Goal: Task Accomplishment & Management: Complete application form

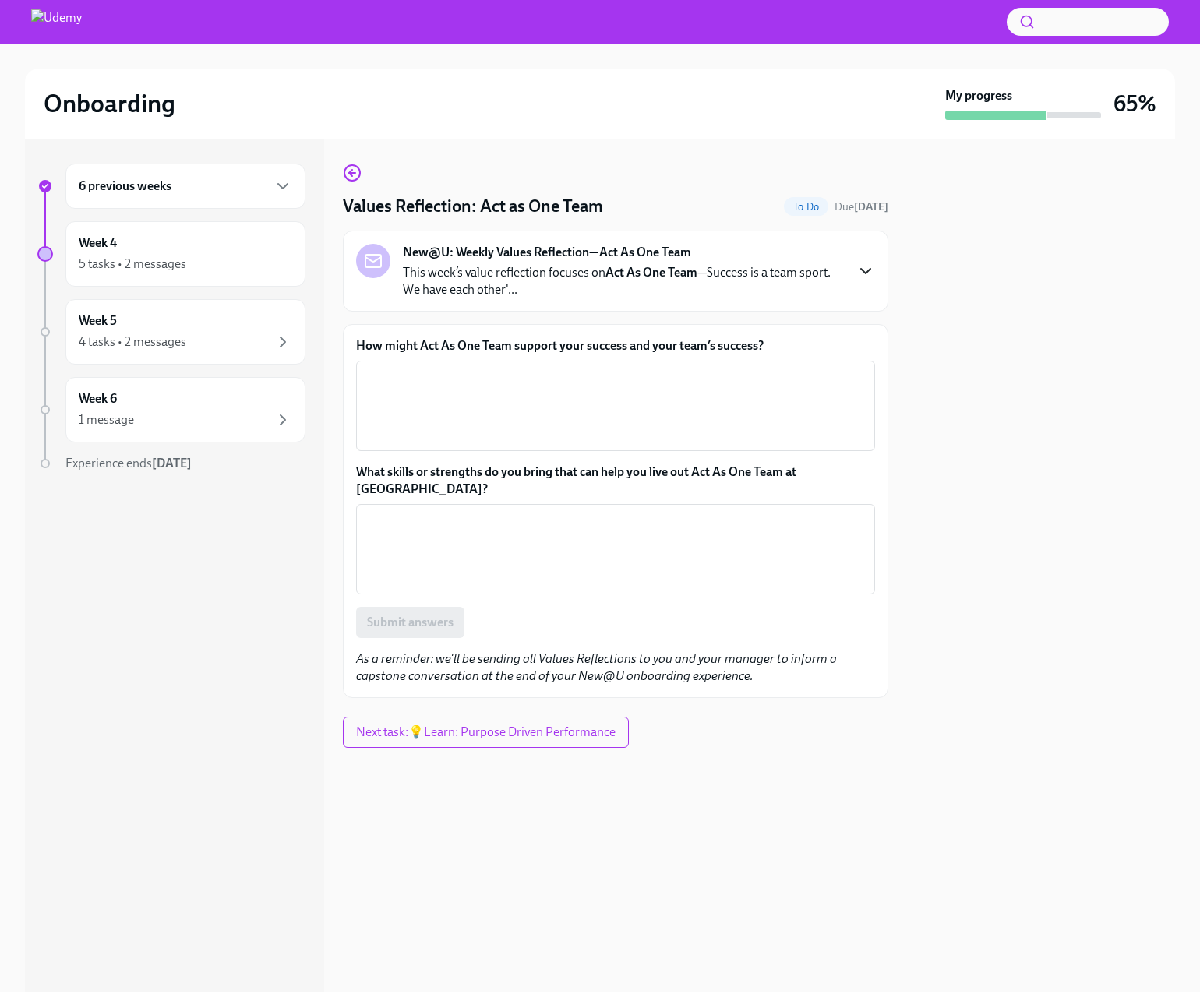
click at [868, 270] on icon "button" at bounding box center [866, 271] width 19 height 19
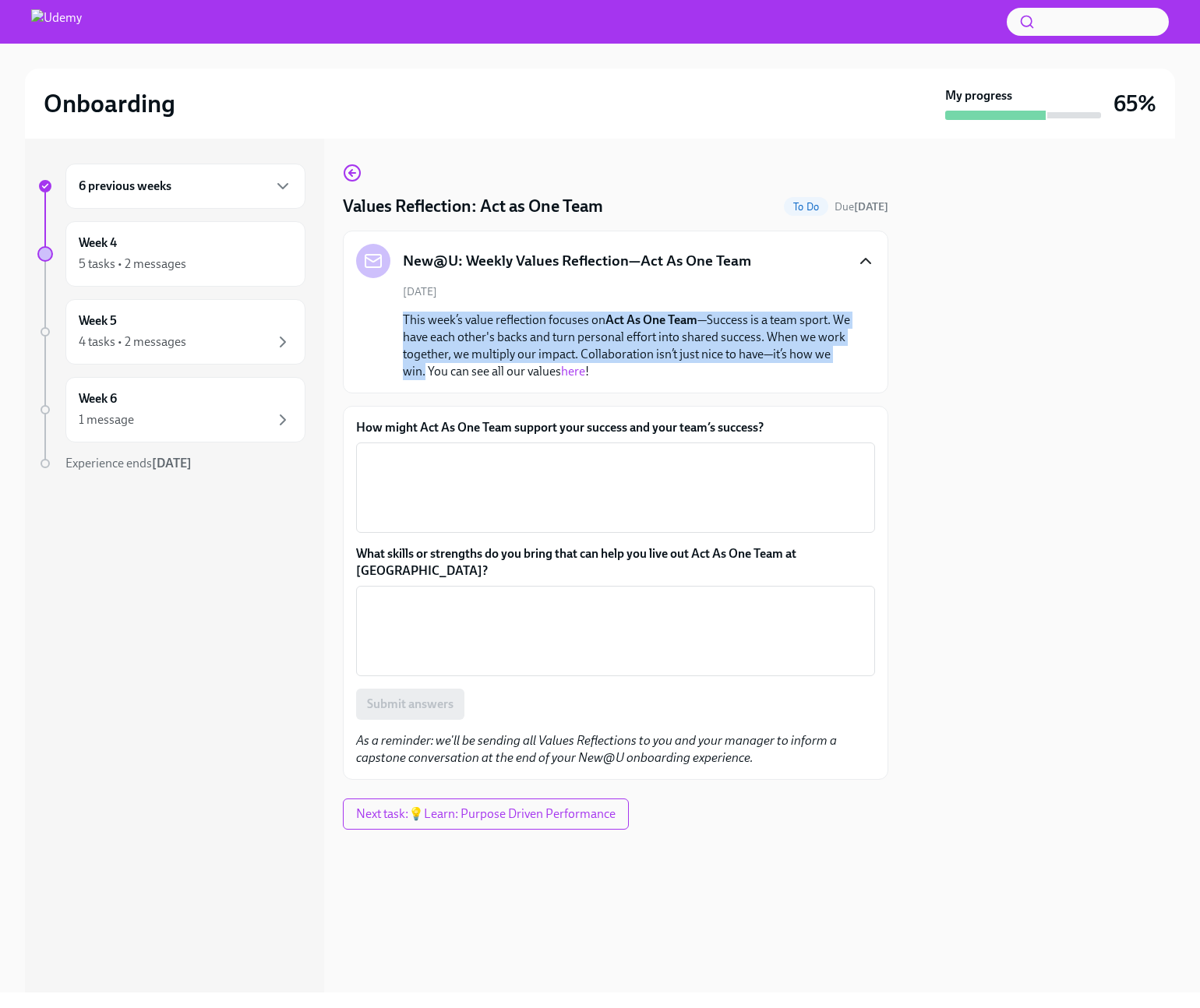
drag, startPoint x: 404, startPoint y: 317, endPoint x: 443, endPoint y: 373, distance: 68.2
click at [443, 373] on p "This week’s value reflection focuses on Act As One Team —Success is a team spor…" at bounding box center [627, 346] width 448 height 69
copy p "This week’s value reflection focuses on Act As One Team —Success is a team spor…"
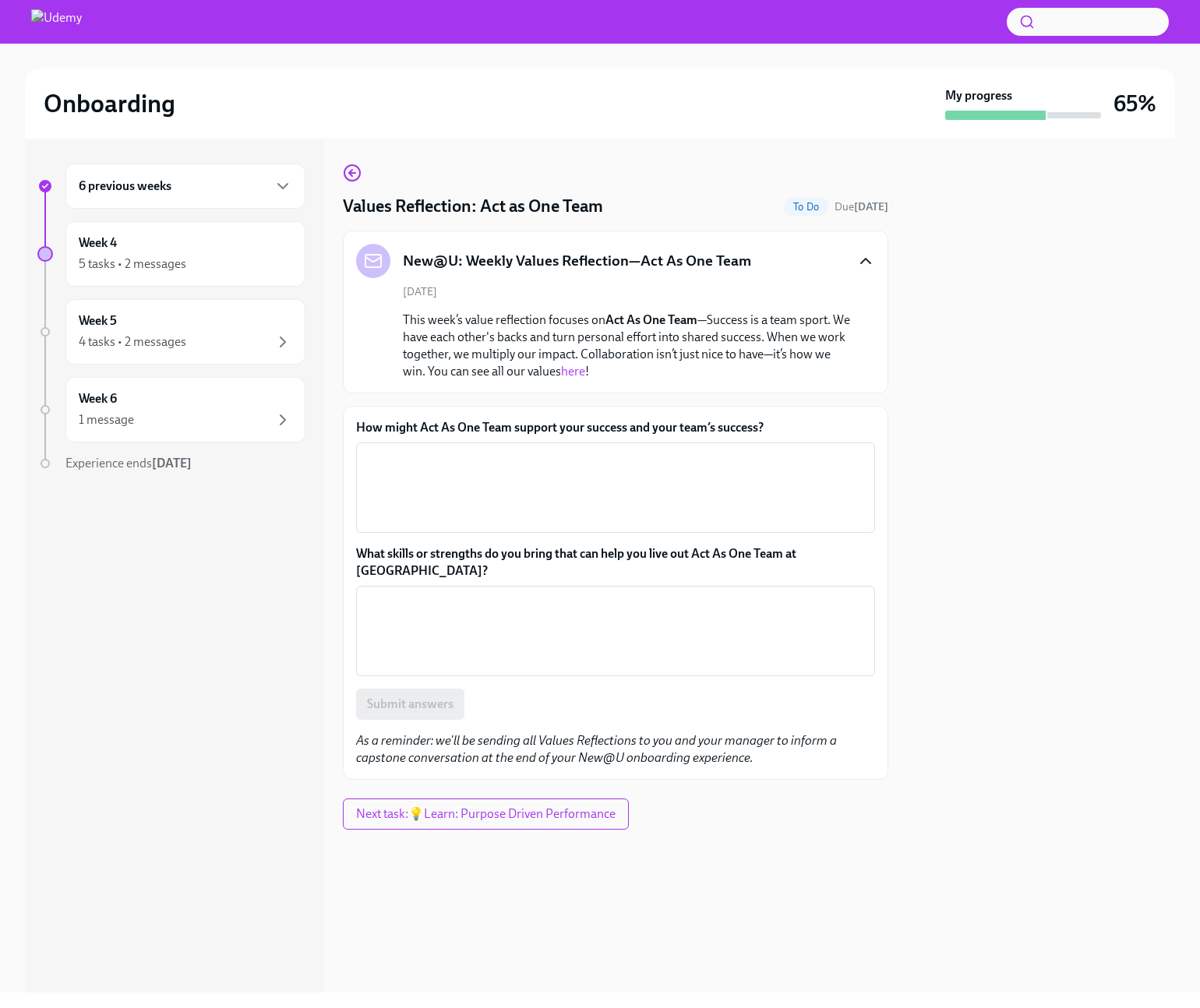
click at [574, 428] on label "How might Act As One Team support your success and your team’s success?" at bounding box center [616, 428] width 520 height 17
click at [574, 450] on textarea "How might Act As One Team support your success and your team’s success?" at bounding box center [615, 488] width 501 height 74
click at [574, 428] on label "How might Act As One Team support your success and your team’s success?" at bounding box center [616, 428] width 520 height 17
click at [574, 450] on textarea "How might Act As One Team support your success and your team’s success?" at bounding box center [615, 488] width 501 height 74
click at [574, 428] on label "How might Act As One Team support your success and your team’s success?" at bounding box center [616, 428] width 520 height 17
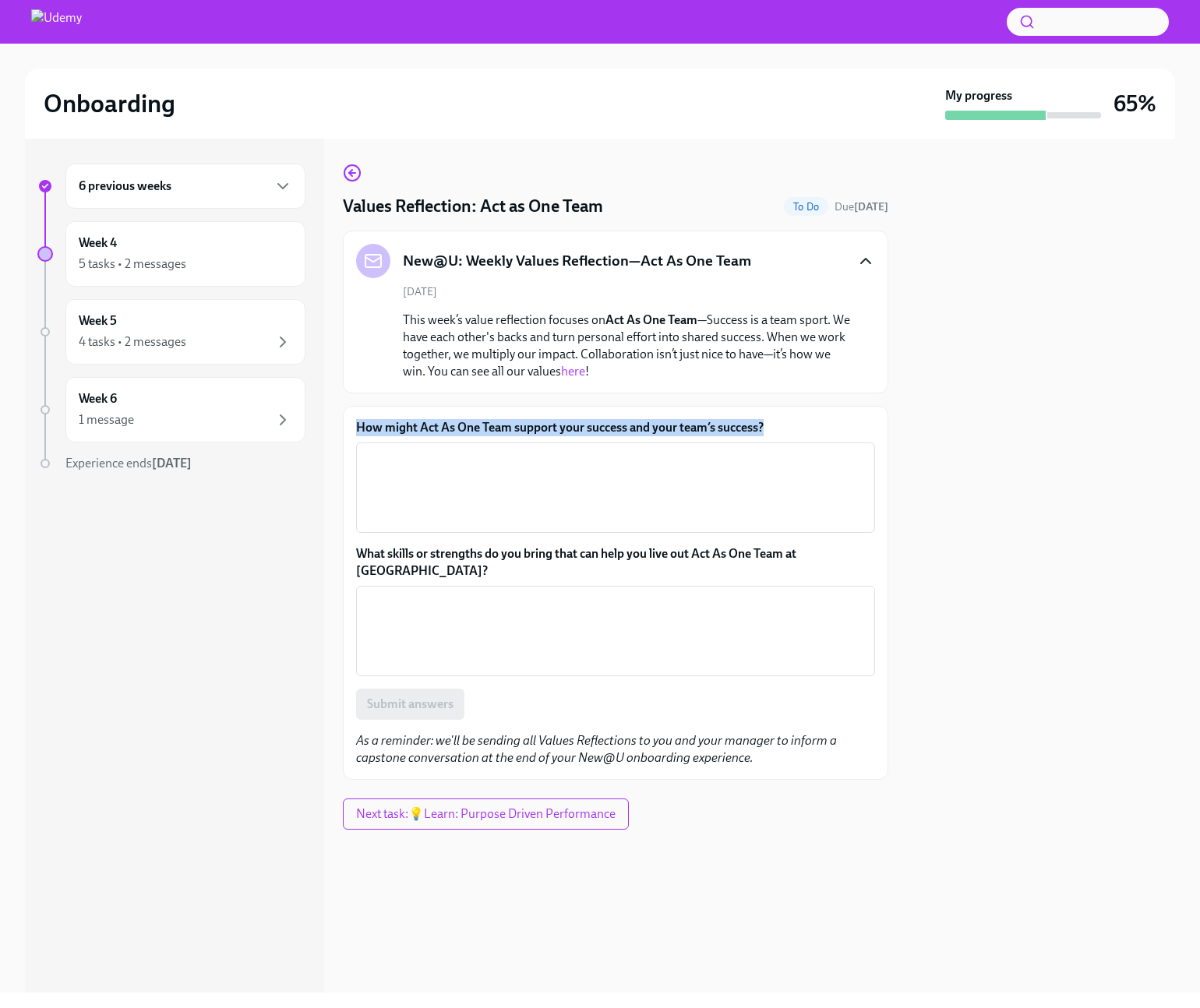
click at [574, 450] on textarea "How might Act As One Team support your success and your team’s success?" at bounding box center [615, 488] width 501 height 74
copy label "How might Act As One Team support your success and your team’s success?"
click at [511, 554] on label "What skills or strengths do you bring that can help you live out Act As One Tea…" at bounding box center [616, 563] width 520 height 35
click at [511, 594] on textarea "What skills or strengths do you bring that can help you live out Act As One Tea…" at bounding box center [615, 631] width 501 height 74
click at [511, 554] on label "What skills or strengths do you bring that can help you live out Act As One Tea…" at bounding box center [616, 563] width 520 height 35
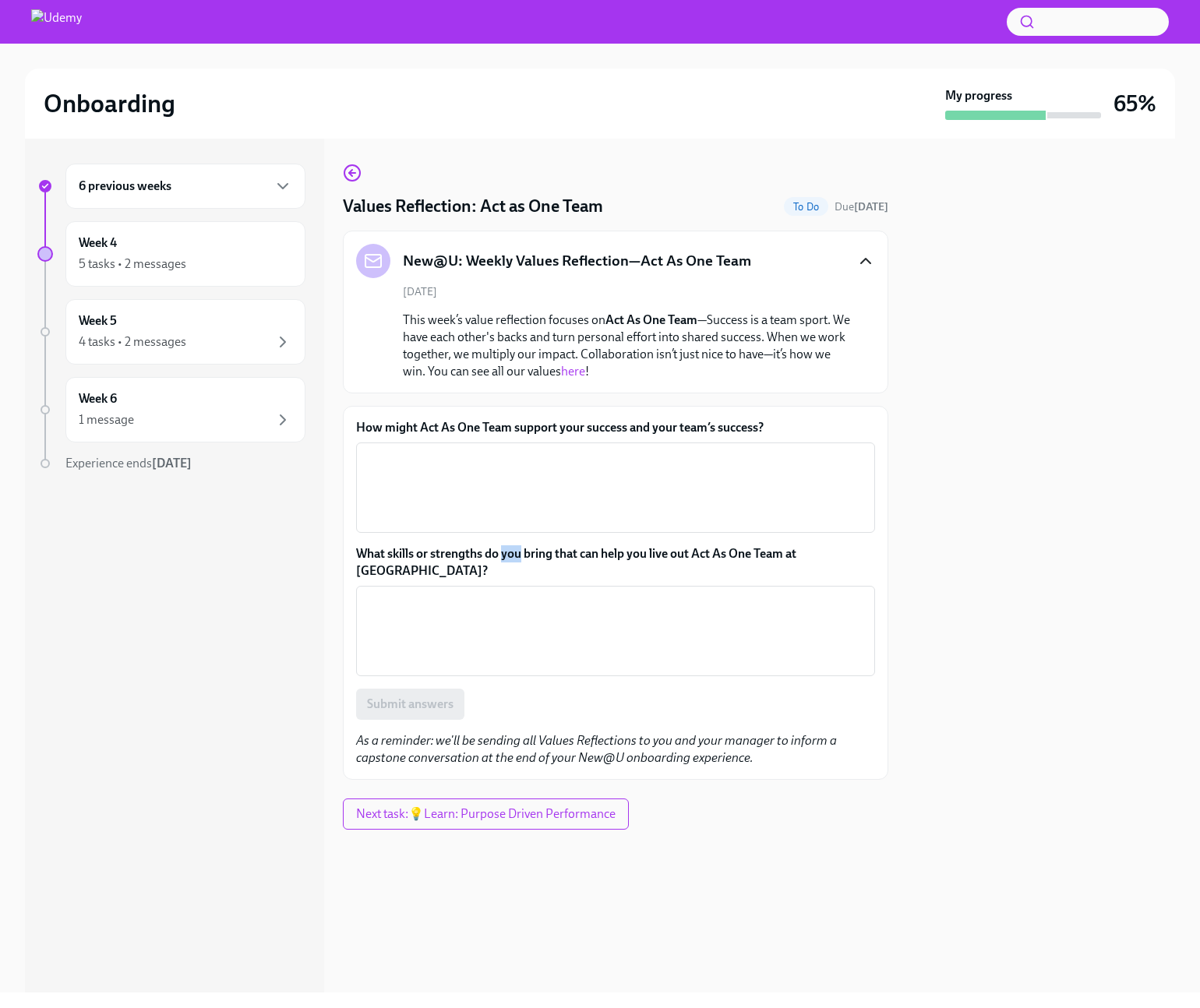
click at [511, 594] on textarea "What skills or strengths do you bring that can help you live out Act As One Tea…" at bounding box center [615, 631] width 501 height 74
click at [511, 554] on label "What skills or strengths do you bring that can help you live out Act As One Tea…" at bounding box center [616, 563] width 520 height 35
click at [511, 594] on textarea "What skills or strengths do you bring that can help you live out Act As One Tea…" at bounding box center [615, 631] width 501 height 74
copy label "What skills or strengths do you bring that can help you live out Act As One Tea…"
click at [393, 464] on textarea "How might Act As One Team support your success and your team’s success?" at bounding box center [615, 488] width 501 height 74
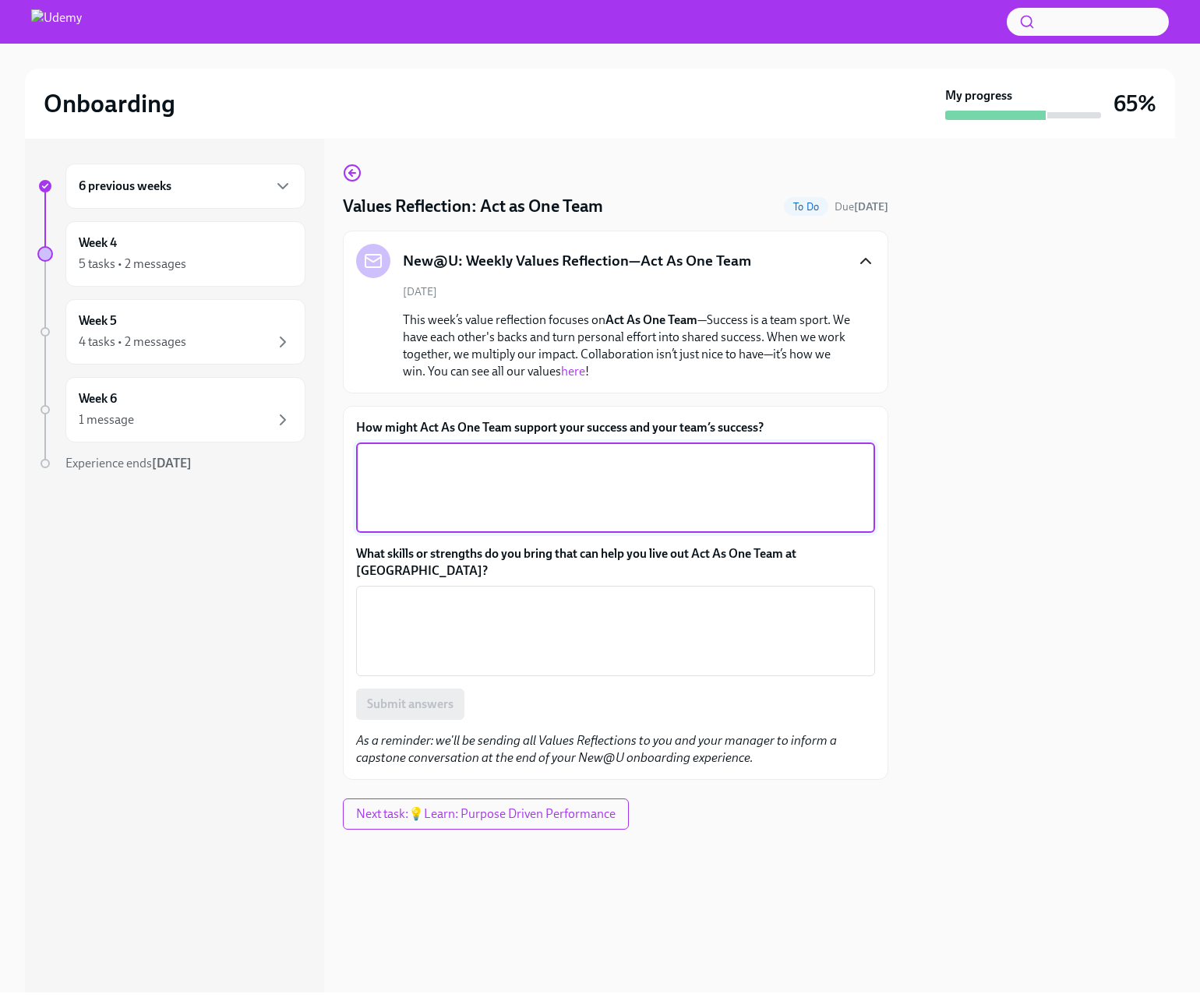
paste textarea "Acting as one team aligns Professional Services ops, delivery, sales, and CS ar…"
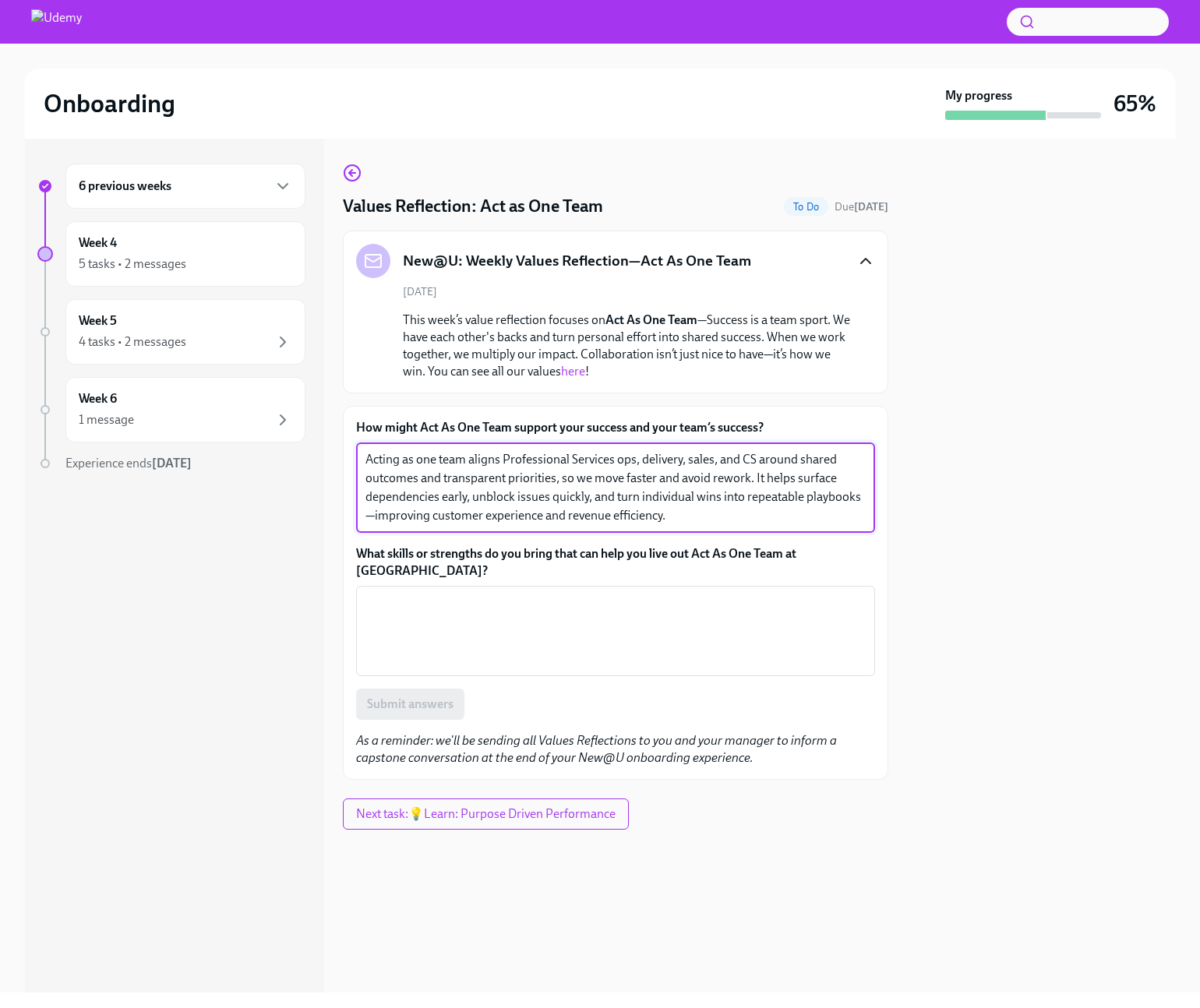
type textarea "Acting as one team aligns Professional Services ops, delivery, sales, and CS ar…"
click at [429, 594] on textarea "What skills or strengths do you bring that can help you live out Act As One Tea…" at bounding box center [615, 631] width 501 height 74
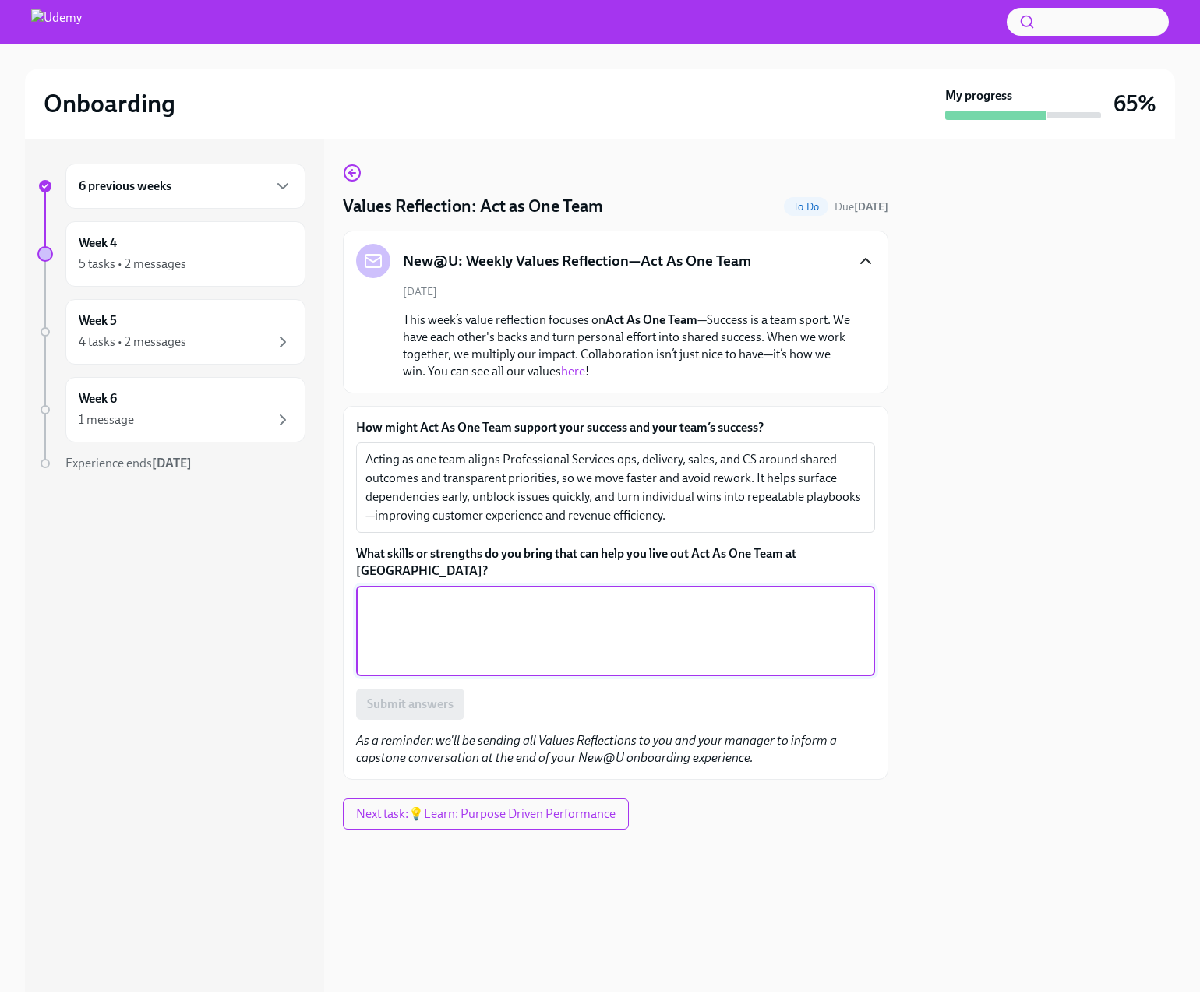
paste textarea "I bring a systems mindset, clear communication, and strong facilitation—connect…"
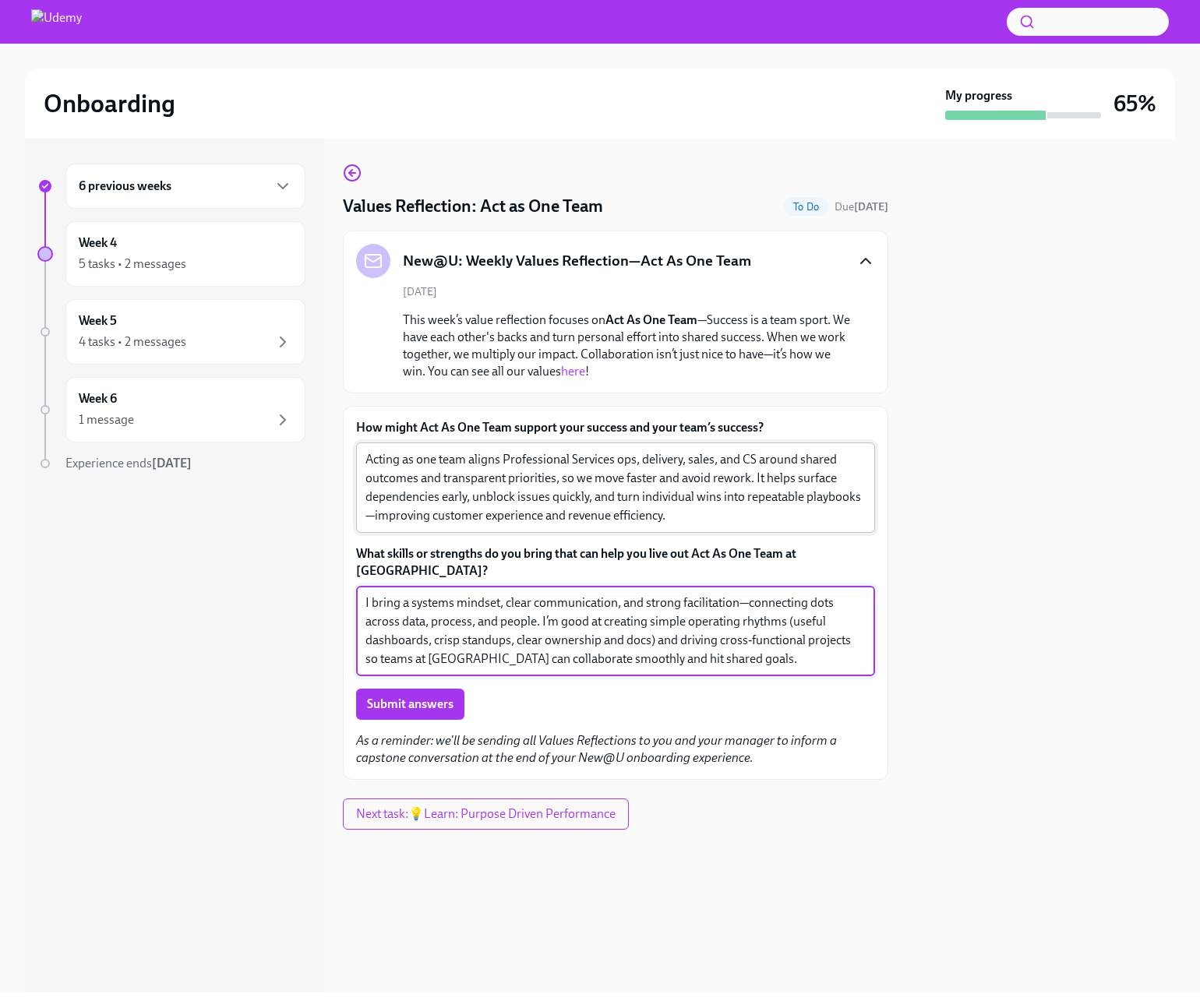
type textarea "I bring a systems mindset, clear communication, and strong facilitation—connect…"
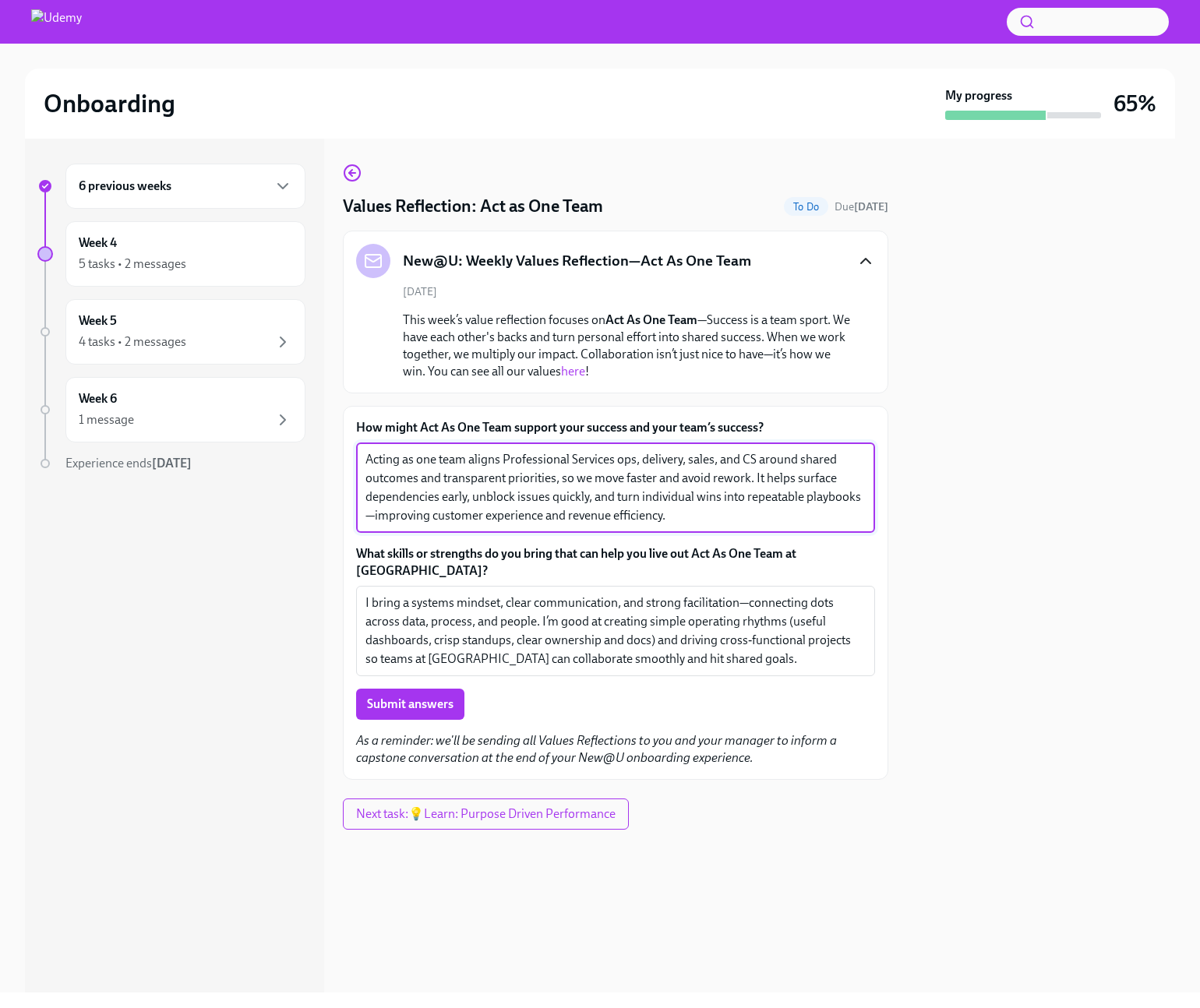
click at [421, 460] on textarea "Acting as one team aligns Professional Services ops, delivery, sales, and CS ar…" at bounding box center [615, 488] width 501 height 74
click at [510, 455] on textarea "Acting as One Team aligns Professional Services ops, delivery, sales, and CS ar…" at bounding box center [615, 488] width 501 height 74
click at [436, 476] on textarea "Acting as One Team embodies the work I am doing with the professional services,…" at bounding box center [615, 488] width 501 height 74
drag, startPoint x: 365, startPoint y: 497, endPoint x: 432, endPoint y: 495, distance: 67.0
click at [432, 495] on textarea "Acting as One Team embodies the work I am doing with the professional services,…" at bounding box center [615, 488] width 501 height 74
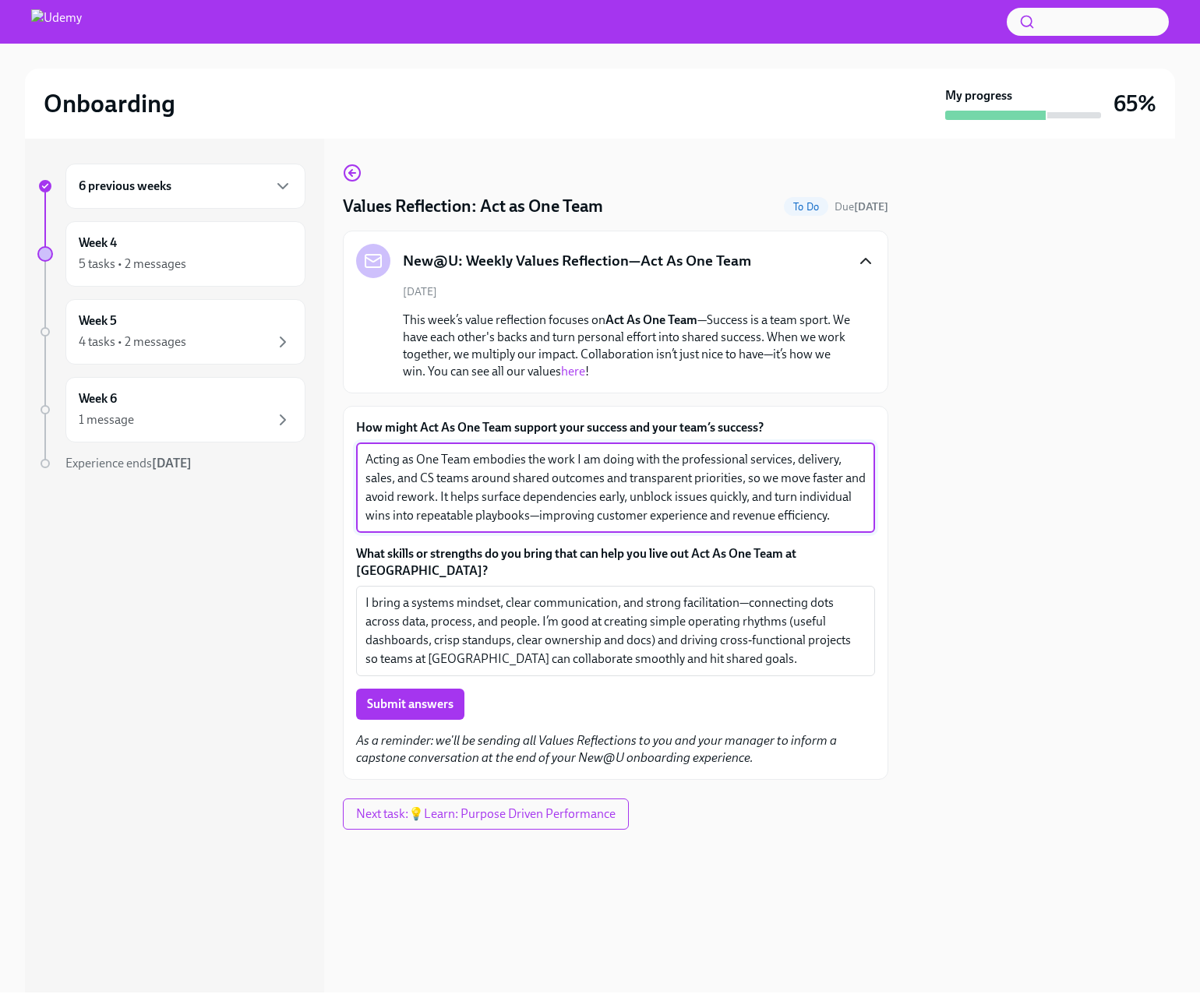
click at [471, 502] on textarea "Acting as One Team embodies the work I am doing with the professional services,…" at bounding box center [615, 488] width 501 height 74
drag, startPoint x: 434, startPoint y: 497, endPoint x: 739, endPoint y: 486, distance: 305.2
click at [739, 486] on textarea "Acting as One Team embodies the work I am doing with the professional services,…" at bounding box center [615, 488] width 501 height 74
drag, startPoint x: 748, startPoint y: 474, endPoint x: 784, endPoint y: 472, distance: 36.1
click at [784, 472] on textarea "Acting as One Team embodies the work I am doing with the professional services,…" at bounding box center [615, 488] width 501 height 74
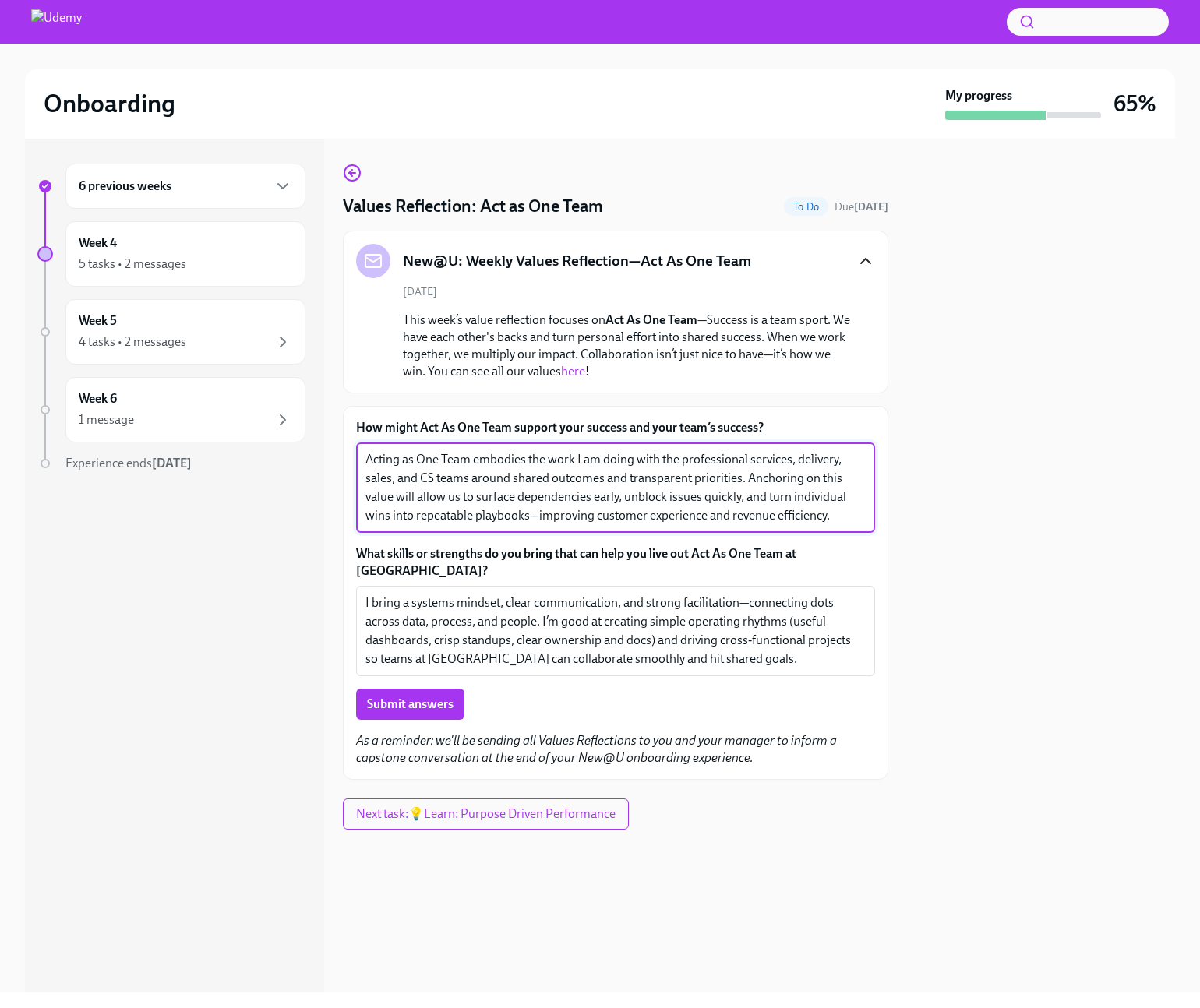
click at [809, 496] on textarea "Acting as One Team embodies the work I am doing with the professional services,…" at bounding box center [615, 488] width 501 height 74
drag, startPoint x: 478, startPoint y: 518, endPoint x: 488, endPoint y: 517, distance: 10.0
click at [488, 517] on textarea "Acting as One Team embodies the work I am doing with the professional services,…" at bounding box center [615, 488] width 501 height 74
click at [836, 513] on textarea "Acting as One Team embodies the work I am doing with the professional services,…" at bounding box center [615, 488] width 501 height 74
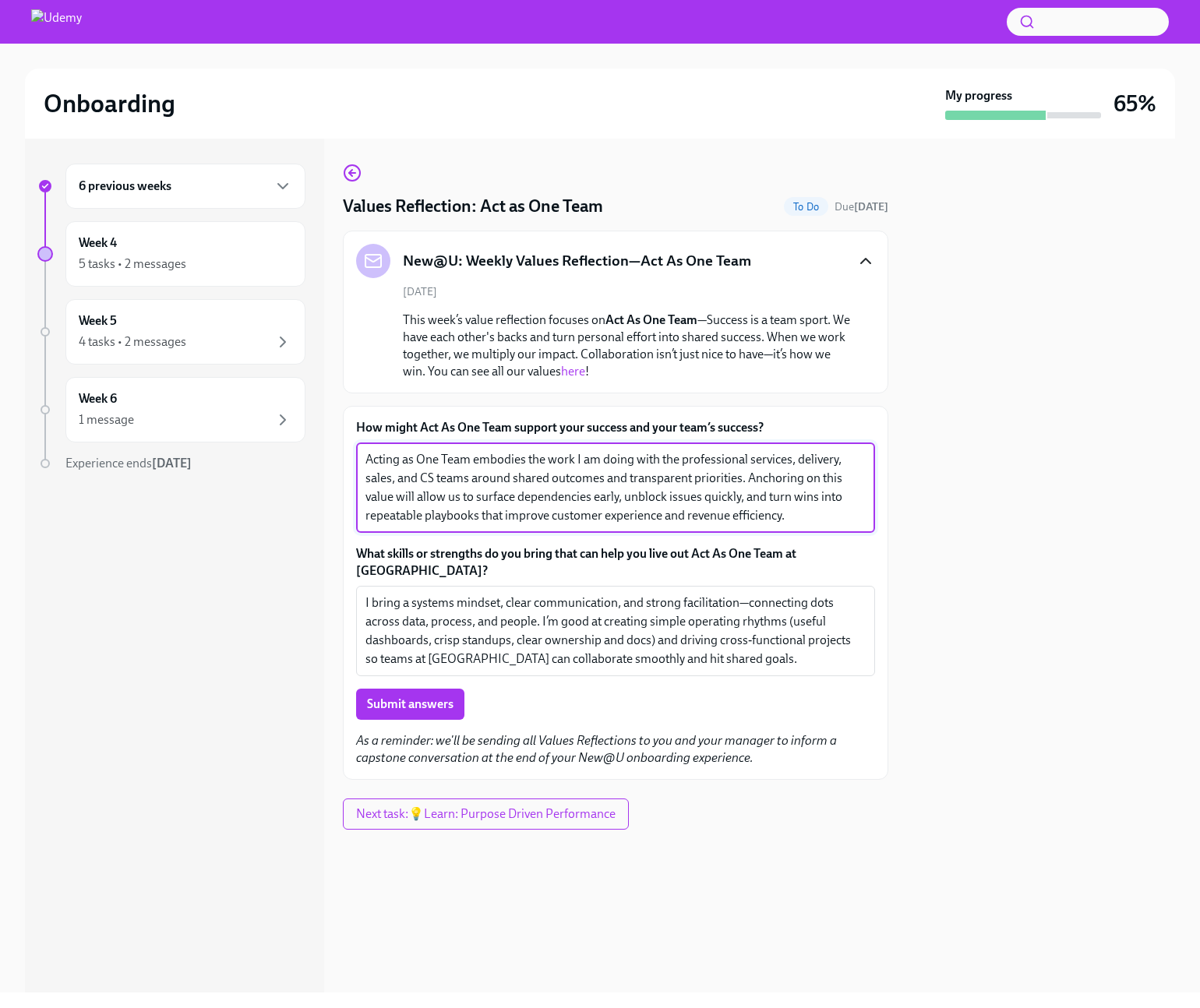
type textarea "Acting as One Team embodies the work I am doing with the professional services,…"
click at [521, 594] on textarea "I bring a systems mindset, clear communication, and strong facilitation—connect…" at bounding box center [615, 631] width 501 height 74
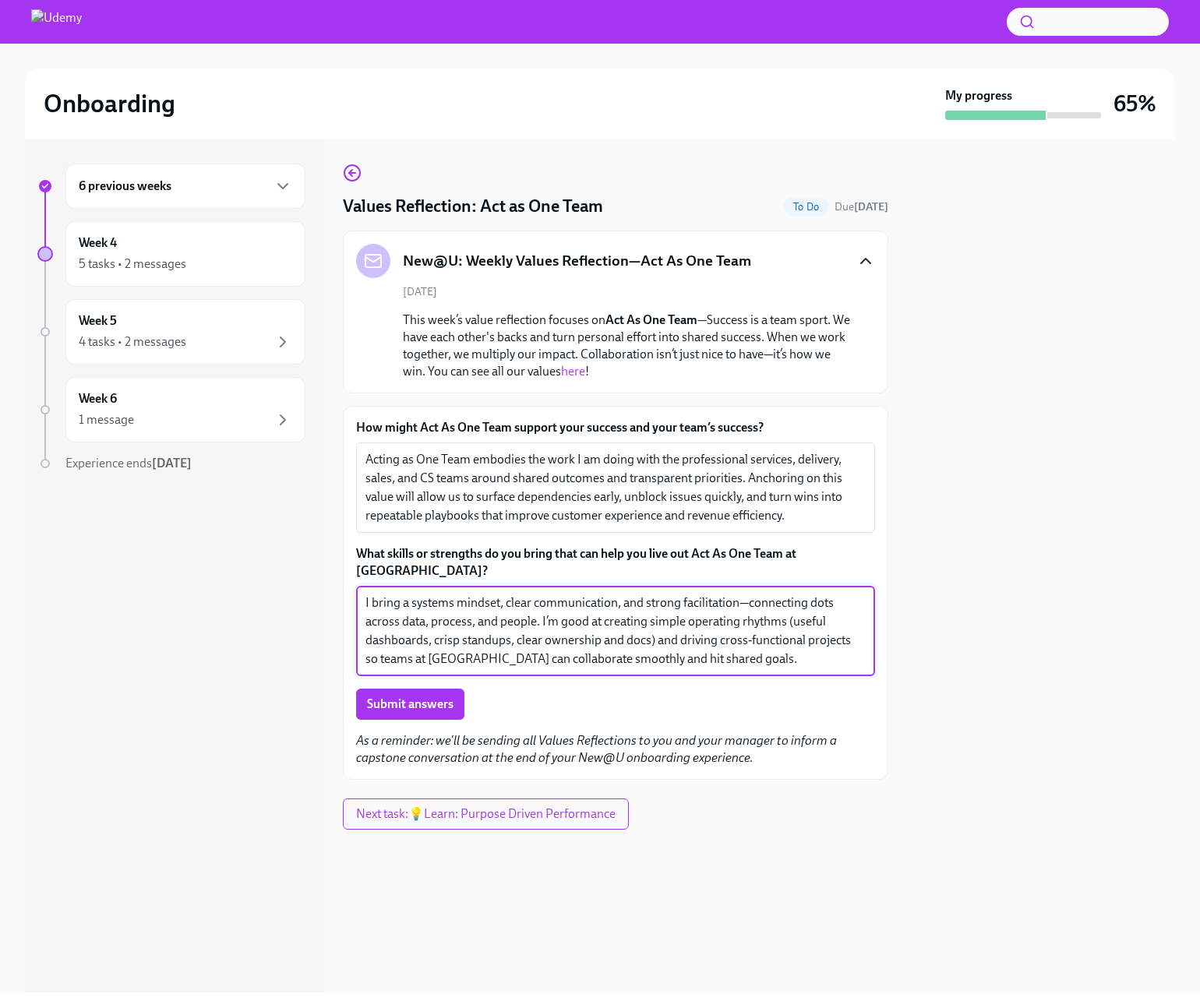
click at [440, 594] on textarea "I bring a systems mindset, clear communication, and strong facilitation—connect…" at bounding box center [615, 631] width 501 height 74
drag, startPoint x: 525, startPoint y: 586, endPoint x: 769, endPoint y: 587, distance: 244.0
click at [769, 594] on textarea "I bring a operational mindset, clear communication, and strong facilitation—con…" at bounding box center [615, 631] width 501 height 74
drag, startPoint x: 419, startPoint y: 621, endPoint x: 781, endPoint y: 583, distance: 364.0
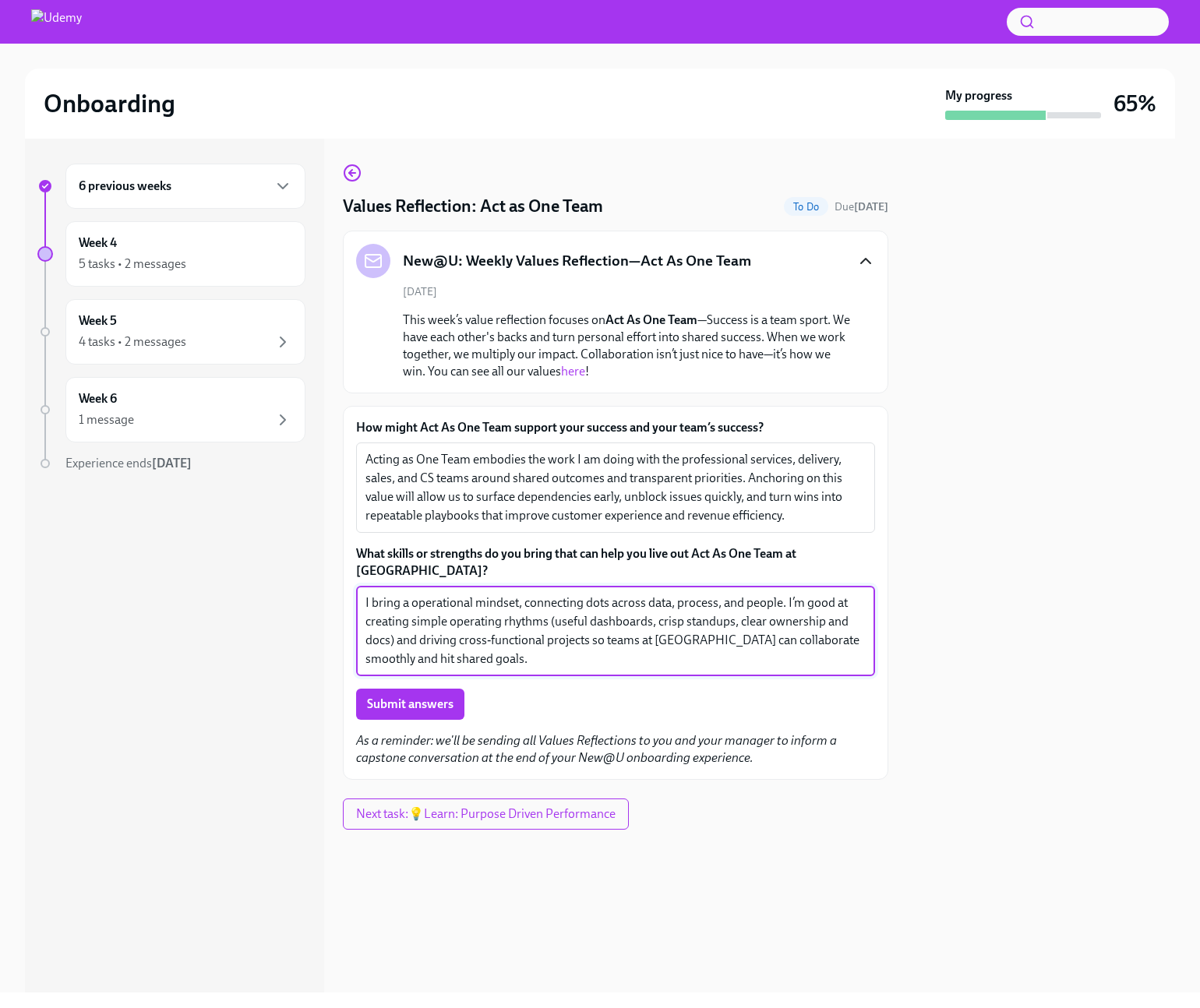
click at [781, 594] on textarea "I bring a operational mindset, connecting dots across data, process, and people…" at bounding box center [615, 631] width 501 height 74
click at [810, 594] on textarea "I bring a operational mindset, connecting dots across data, process, and people…" at bounding box center [615, 631] width 501 height 74
click at [536, 636] on textarea "I bring a operational mindset, connecting dots across data, process, and people…" at bounding box center [615, 631] width 501 height 74
click at [483, 627] on textarea "I bring a operational mindset, connecting dots across data, process, and people…" at bounding box center [615, 631] width 501 height 74
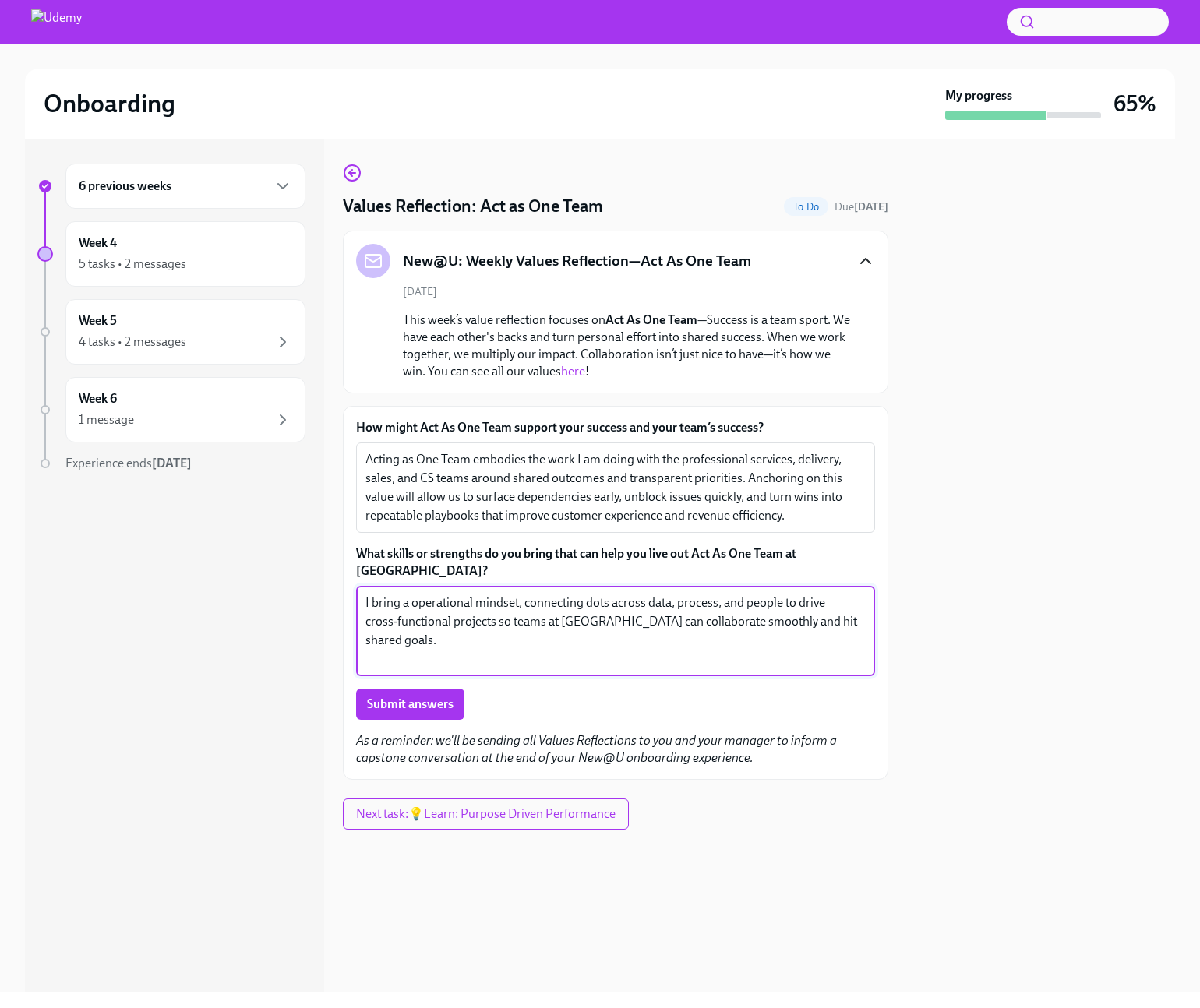
drag, startPoint x: 857, startPoint y: 608, endPoint x: 352, endPoint y: 595, distance: 505.2
click at [352, 595] on div "How might Act As One Team support your success and your team’s success? Acting …" at bounding box center [616, 593] width 546 height 374
click at [408, 594] on textarea "I bring a operational mindset, connecting dots across data, process, and people…" at bounding box center [615, 631] width 501 height 74
drag, startPoint x: 854, startPoint y: 608, endPoint x: 352, endPoint y: 423, distance: 535.0
click at [352, 423] on div "How might Act As One Team support your success and your team’s success? Acting …" at bounding box center [616, 593] width 546 height 374
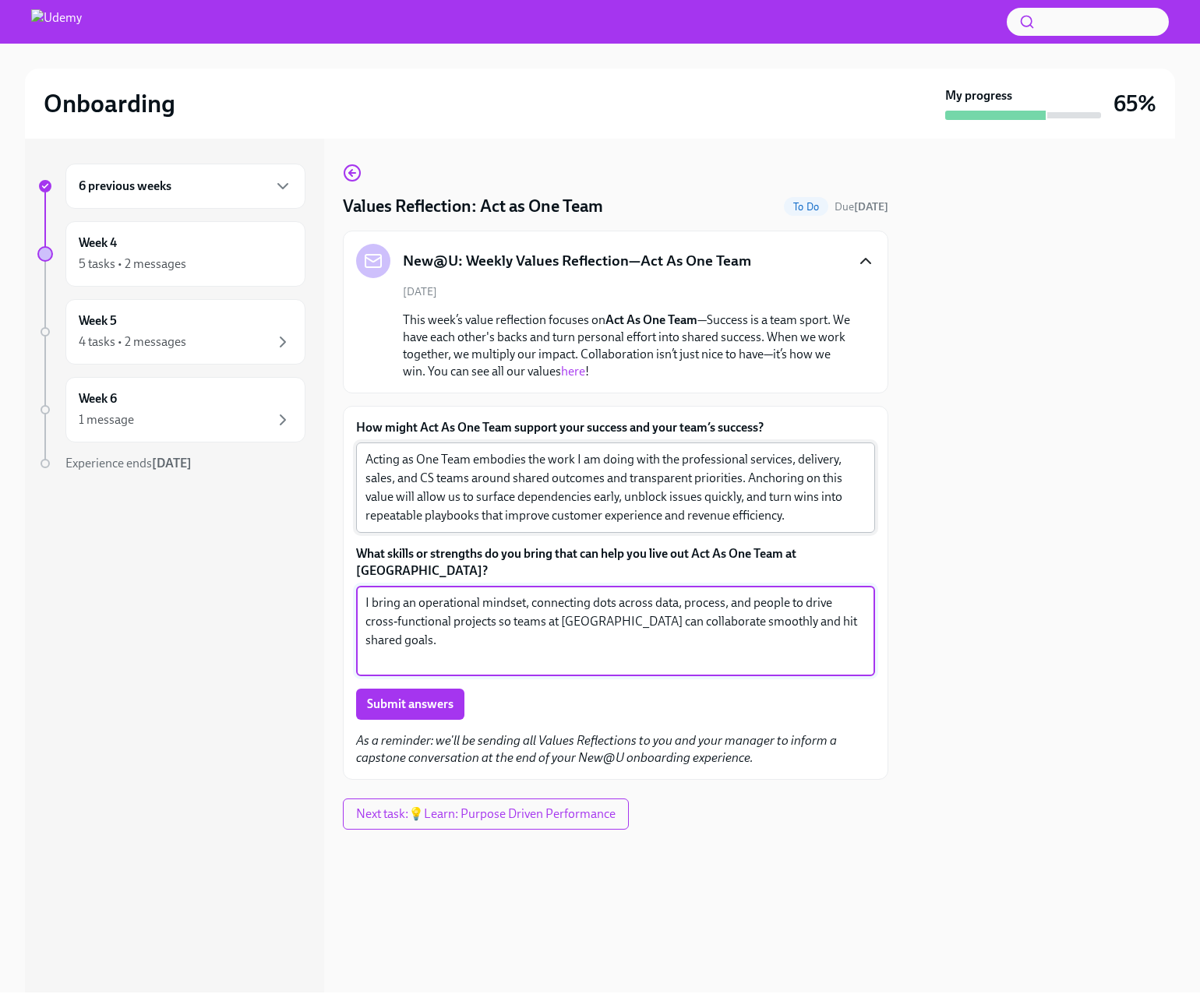
type textarea "I bring an operational mindset, connecting dots across data, process, and peopl…"
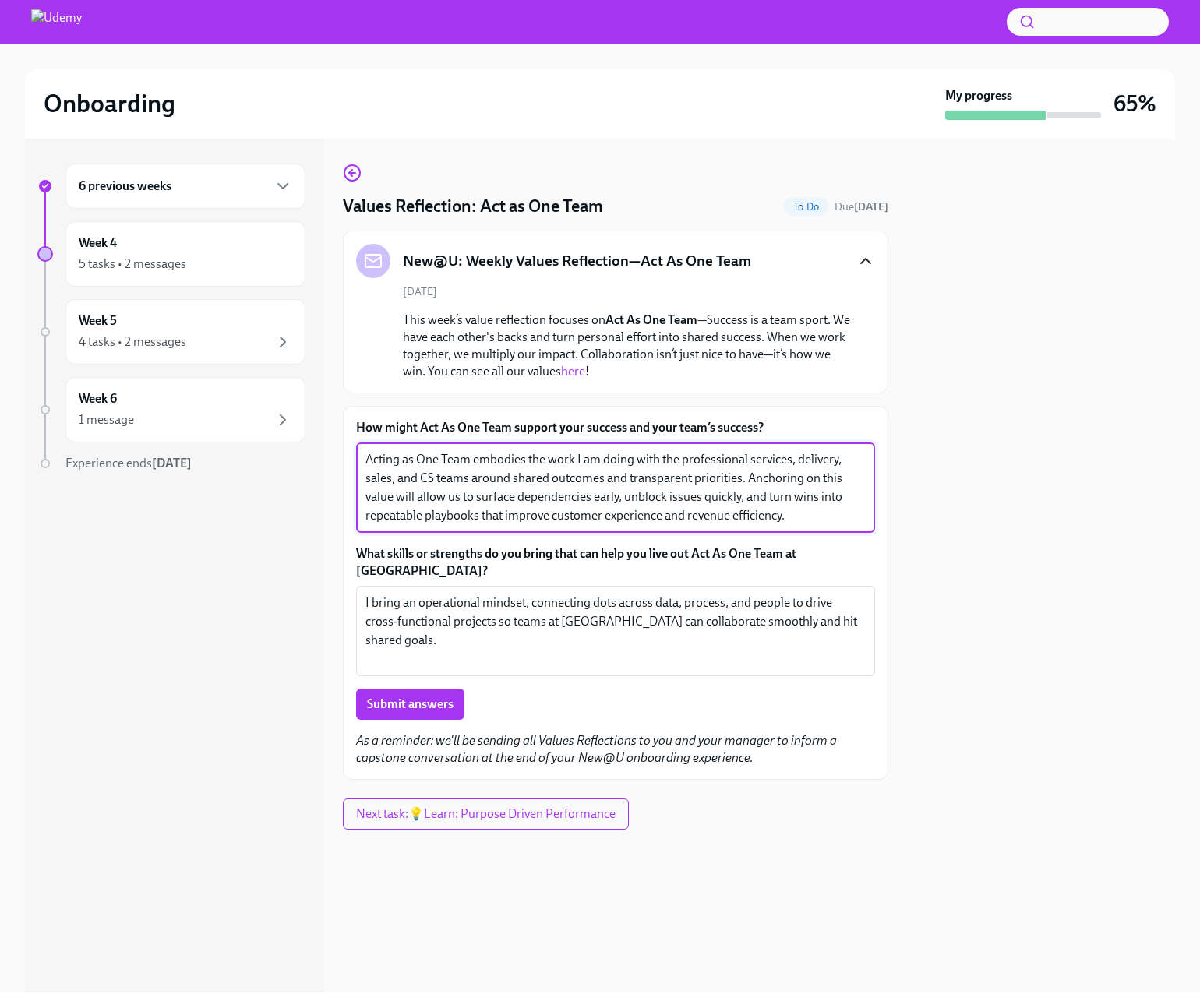
drag, startPoint x: 365, startPoint y: 459, endPoint x: 881, endPoint y: 529, distance: 520.7
click at [881, 529] on div "How might Act As One Team support your success and your team’s success? Acting …" at bounding box center [616, 593] width 546 height 374
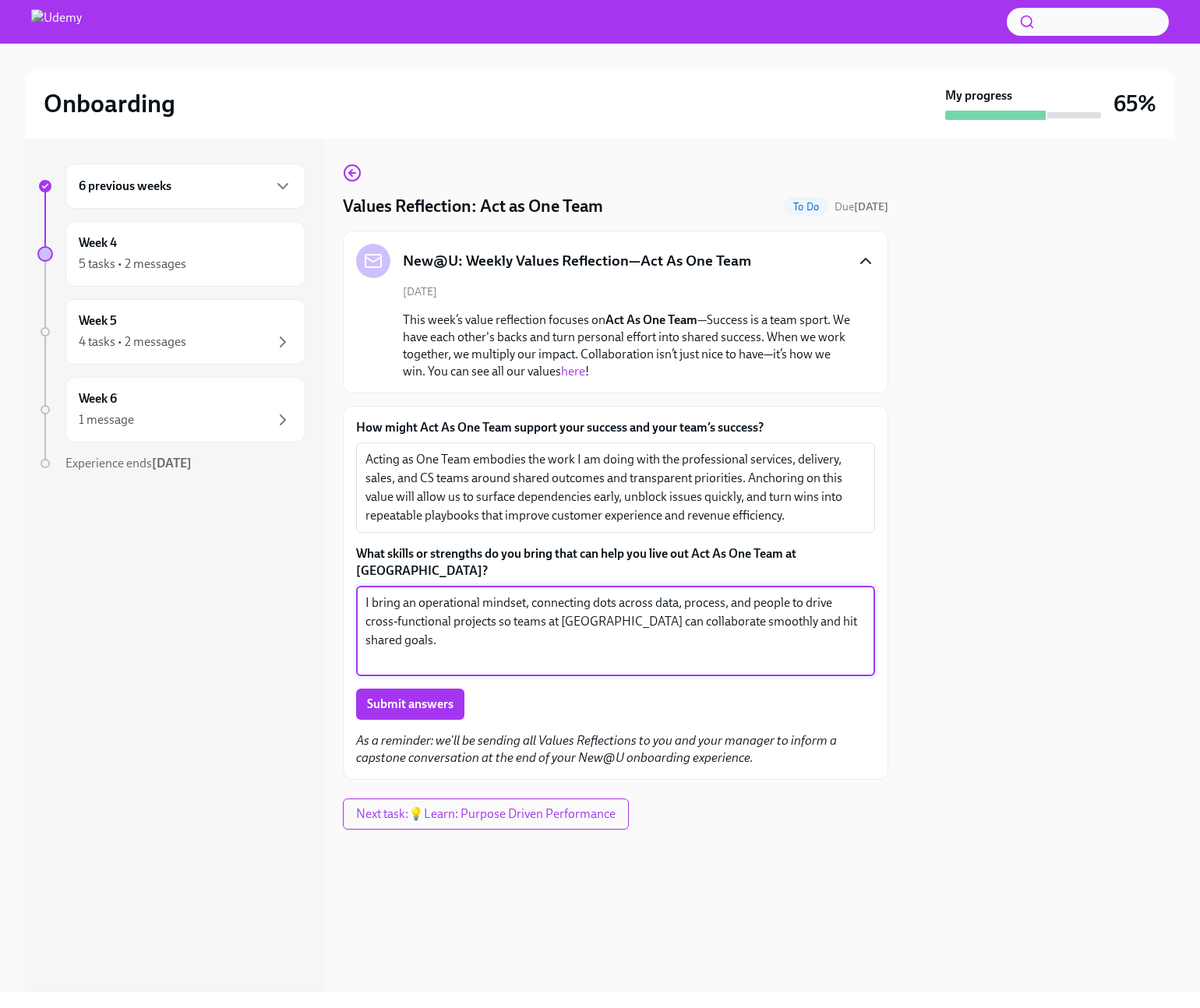
drag, startPoint x: 864, startPoint y: 609, endPoint x: 365, endPoint y: 587, distance: 499.5
click at [365, 594] on textarea "I bring an operational mindset, connecting dots across data, process, and peopl…" at bounding box center [615, 631] width 501 height 74
click at [352, 575] on div "How might Act As One Team support your success and your team’s success? Acting …" at bounding box center [616, 593] width 546 height 374
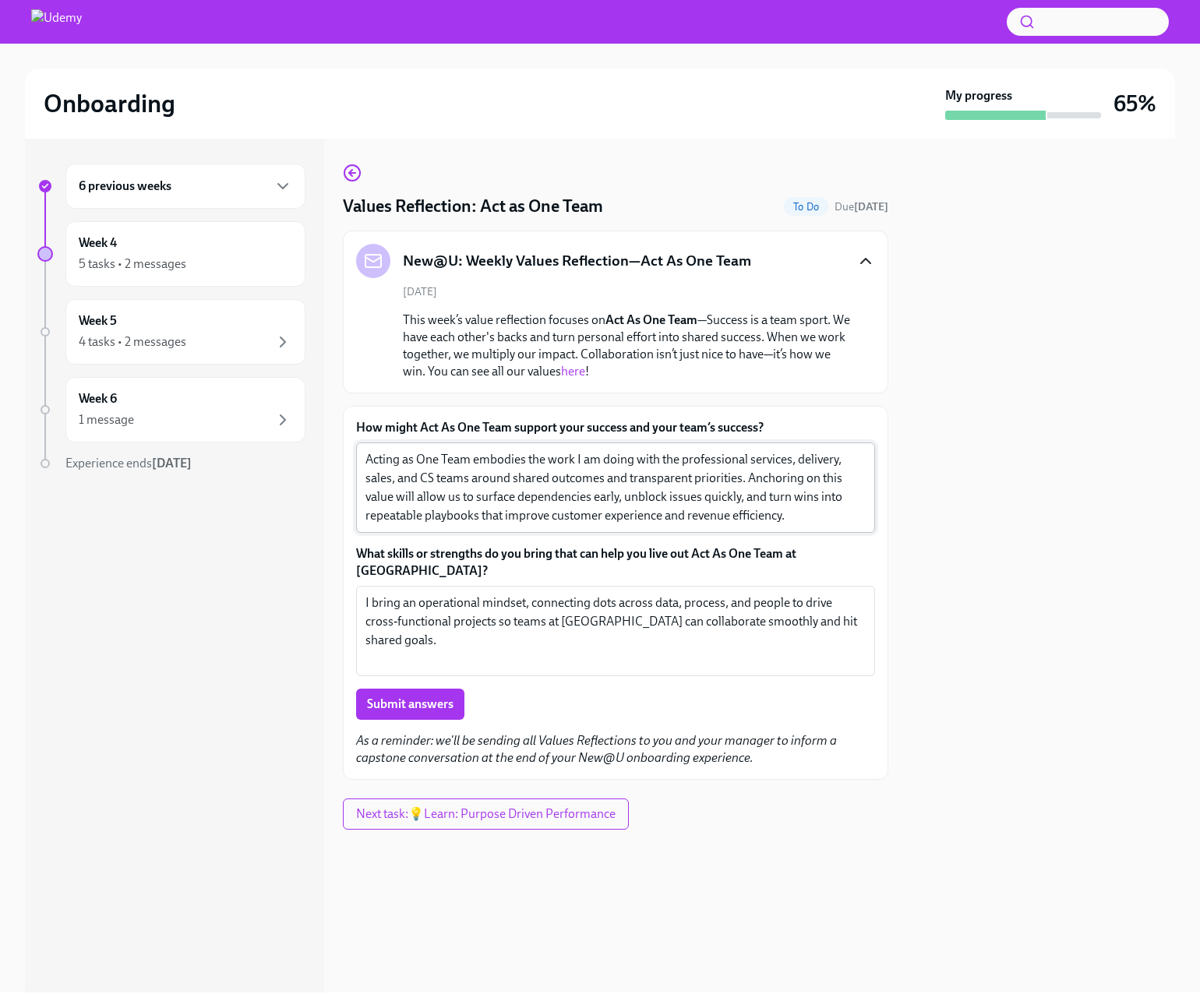
click at [483, 492] on textarea "Acting as One Team embodies the work I am doing with the professional services,…" at bounding box center [615, 488] width 501 height 74
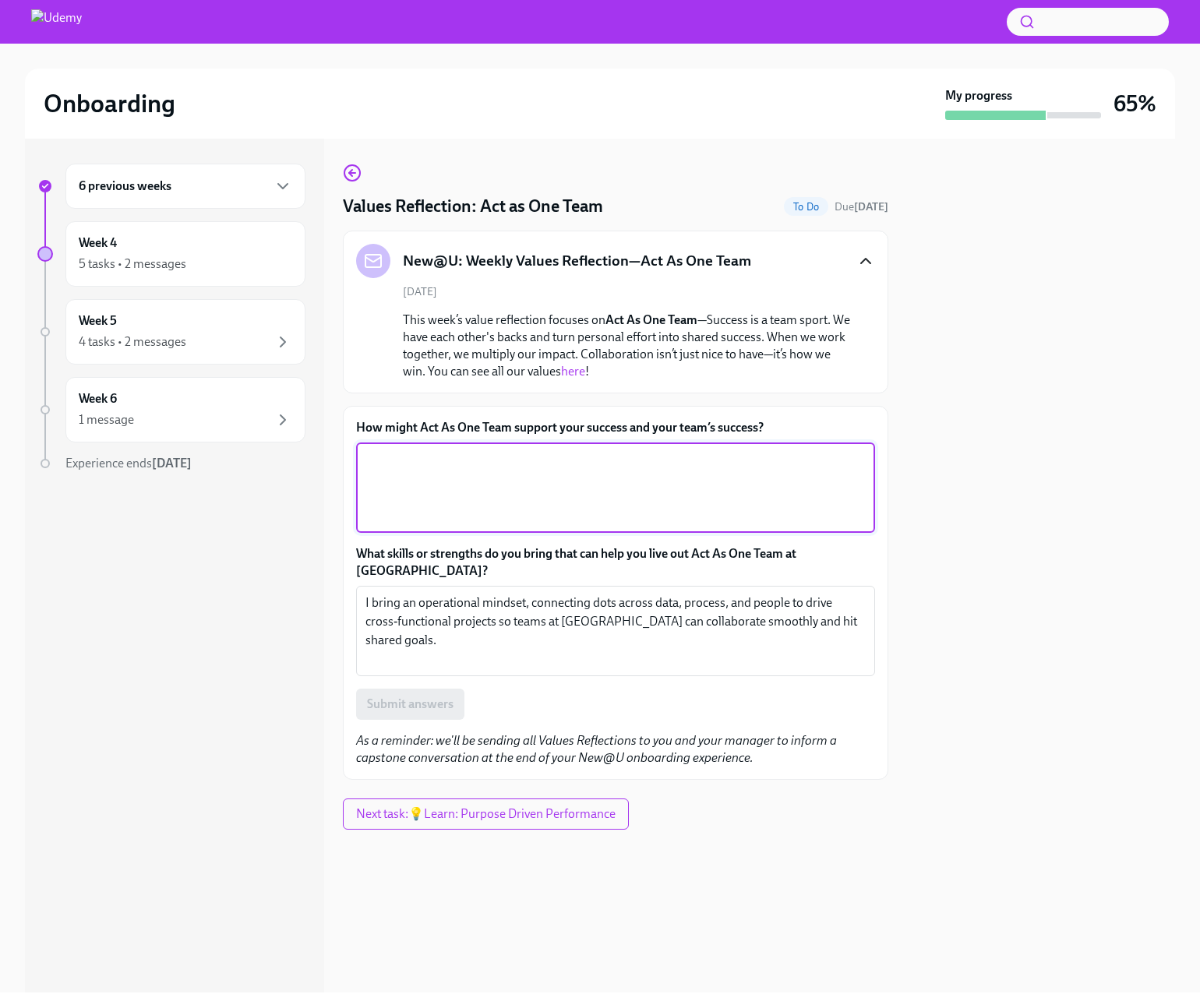
paste textarea "Acting as One Team aligns Professional Services, Delivery, Sales, and CS around…"
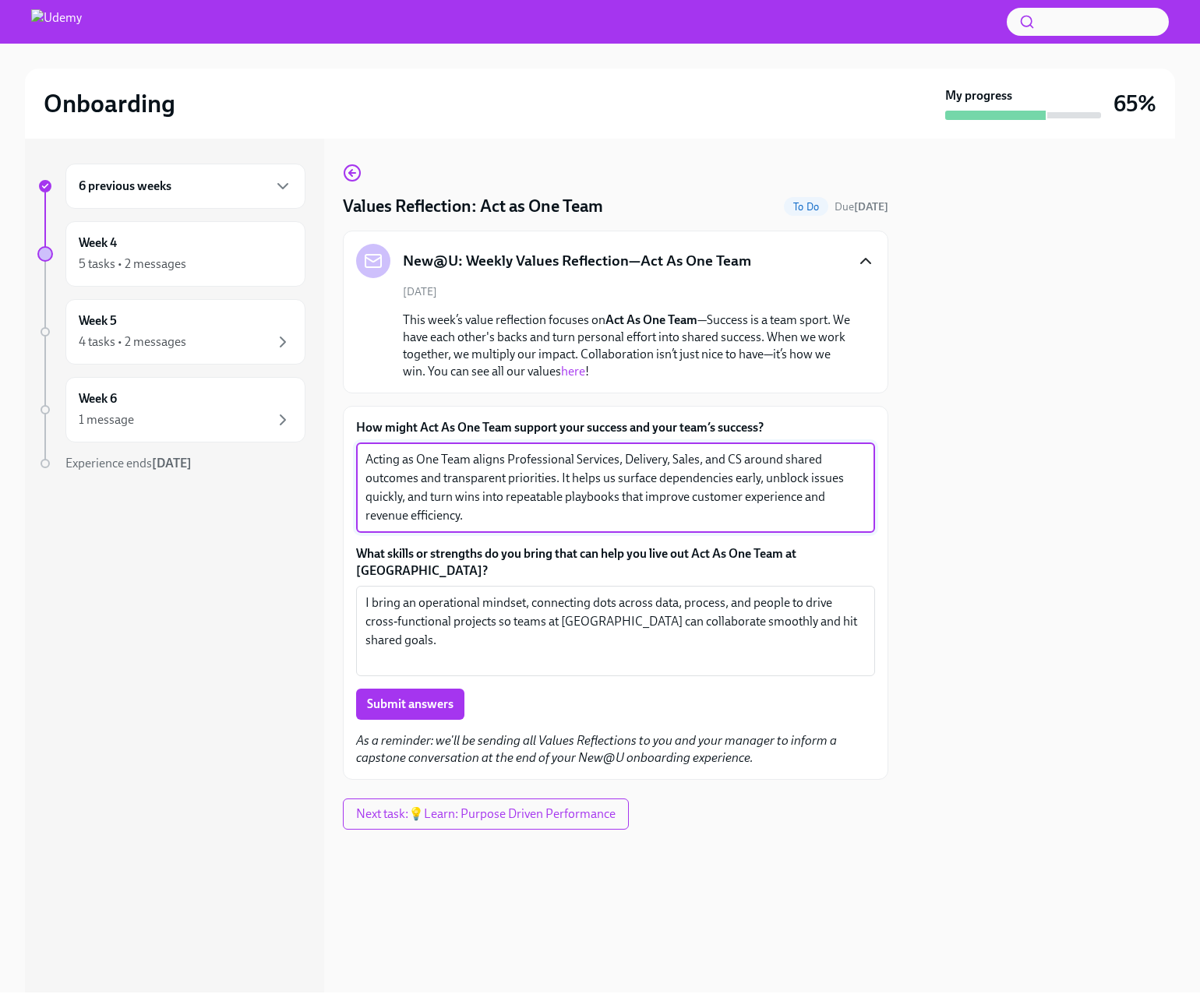
type textarea "Acting as One Team aligns Professional Services, Delivery, Sales, and CS around…"
click at [475, 646] on textarea "I bring an operational mindset, connecting dots across data, process, and peopl…" at bounding box center [615, 631] width 501 height 74
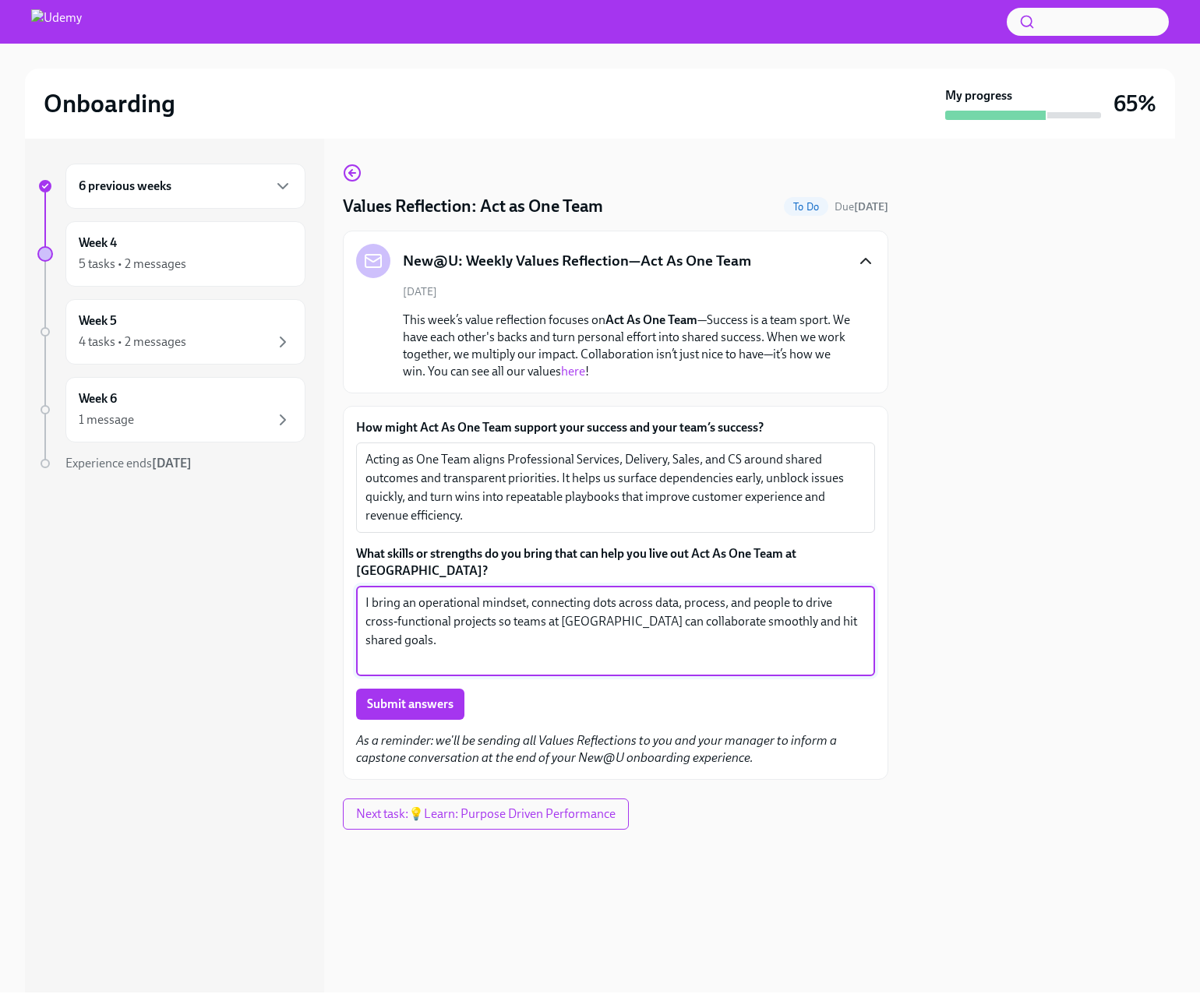
click at [475, 646] on textarea "I bring an operational mindset, connecting dots across data, process, and peopl…" at bounding box center [615, 631] width 501 height 74
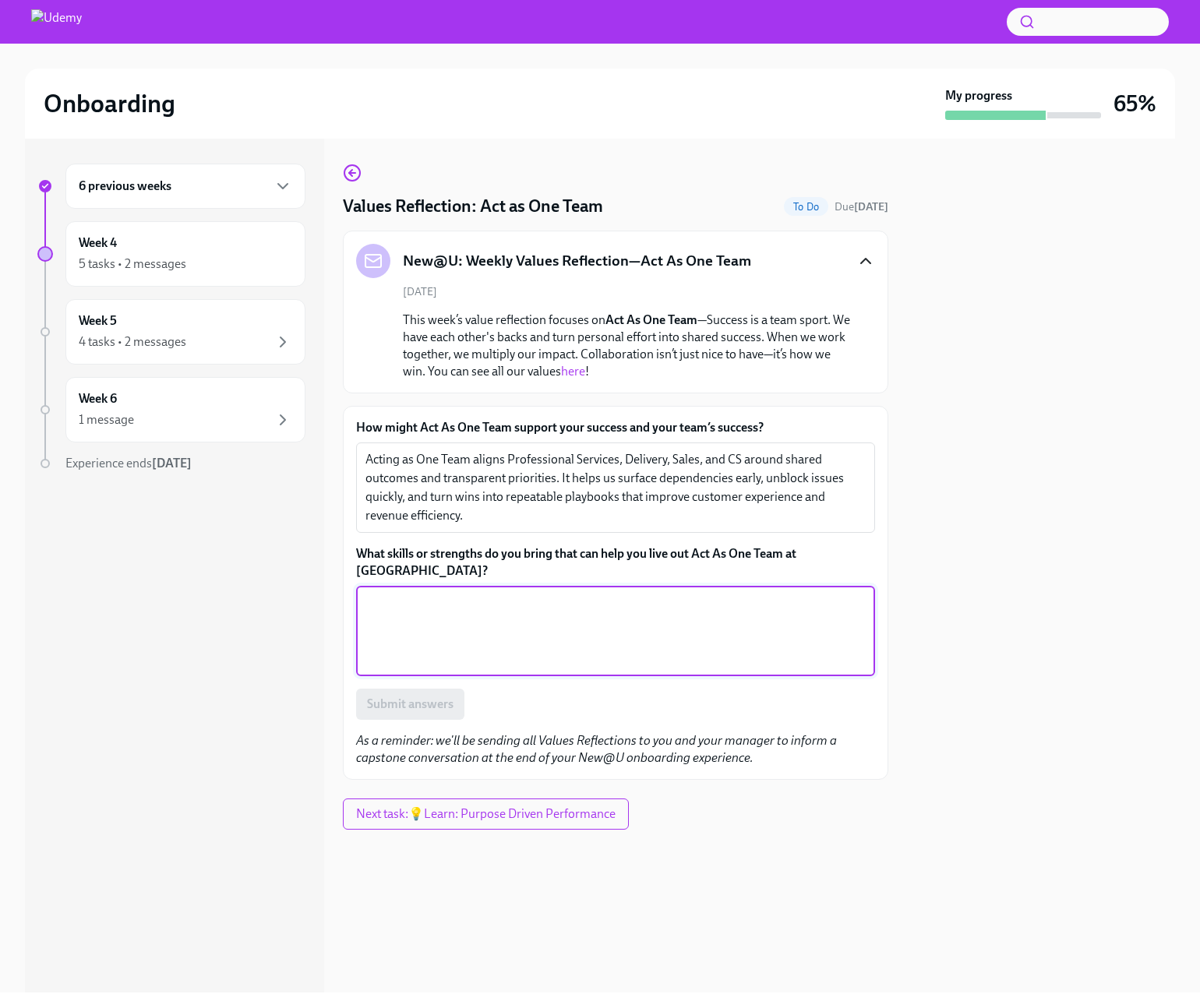
paste textarea "I bring an operational mindset that connects the dots across data, process, and…"
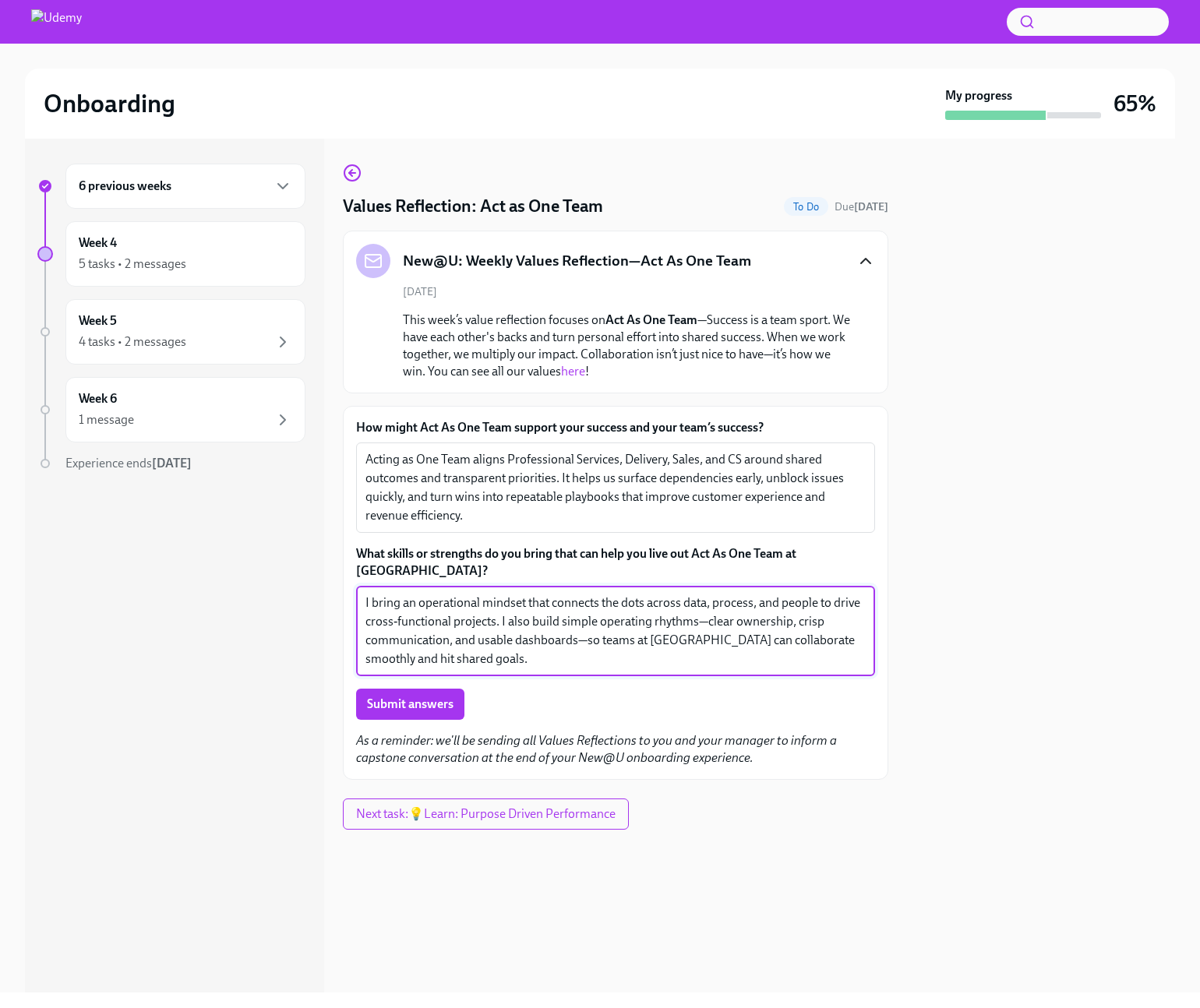
click at [562, 646] on textarea "I bring an operational mindset that connects the dots across data, process, and…" at bounding box center [615, 631] width 501 height 74
drag, startPoint x: 531, startPoint y: 603, endPoint x: 708, endPoint y: 604, distance: 177.0
click at [708, 604] on textarea "I bring an operational mindset that connects the dots across data, process, and…" at bounding box center [615, 631] width 501 height 74
click at [816, 606] on textarea "I bring an operational mindset that connects the dots across data, process, and…" at bounding box center [615, 631] width 501 height 74
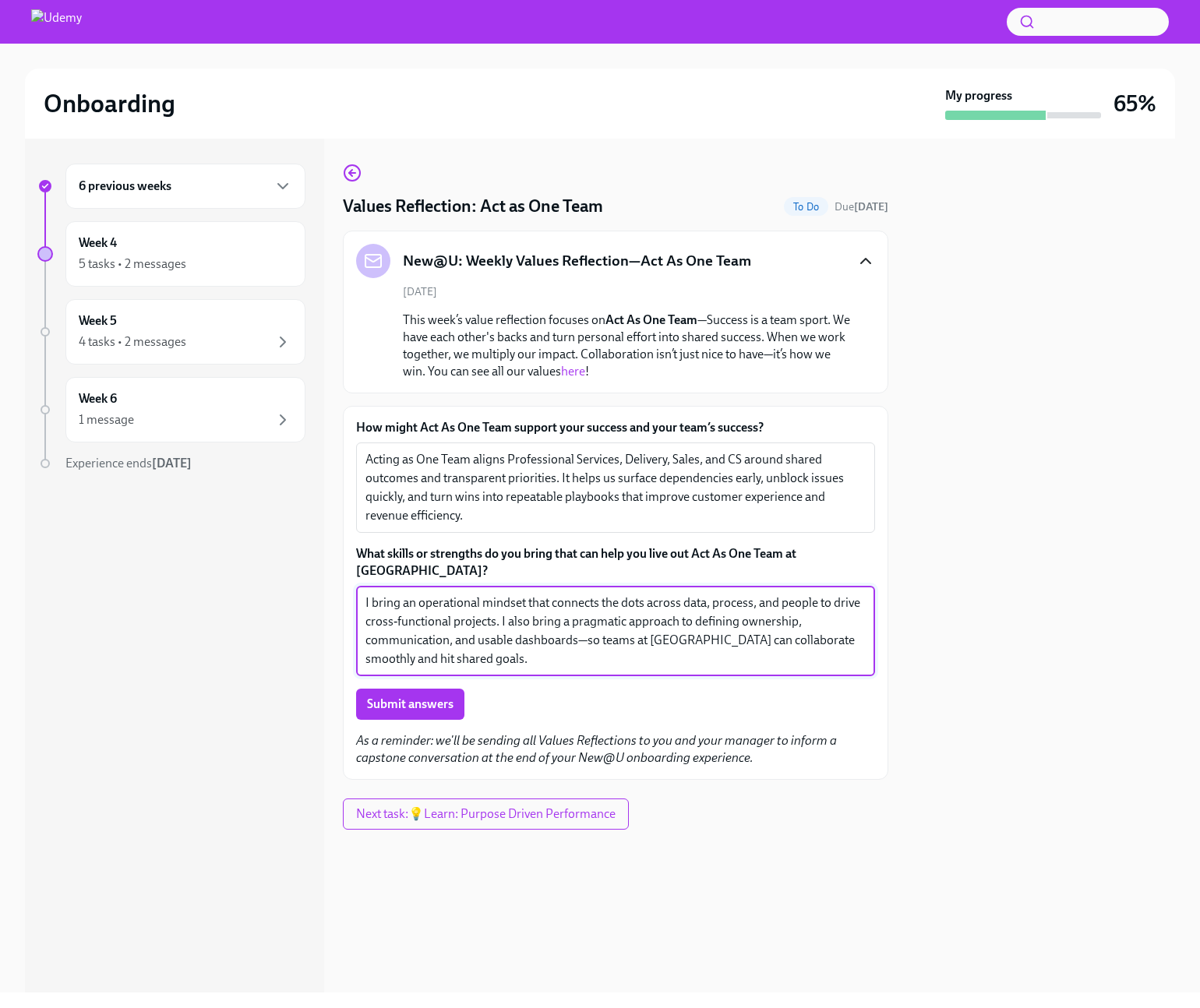
click at [448, 623] on textarea "I bring an operational mindset that connects the dots across data, process, and…" at bounding box center [615, 631] width 501 height 74
drag, startPoint x: 542, startPoint y: 622, endPoint x: 654, endPoint y: 620, distance: 112.0
click at [654, 620] on textarea "I bring an operational mindset that connects the dots across data, process, and…" at bounding box center [615, 631] width 501 height 74
click at [621, 621] on textarea "I bring an operational mindset that connects the dots across data, process, and…" at bounding box center [615, 631] width 501 height 74
click at [568, 636] on textarea "I bring an operational mindset that connects the dots across data, process, and…" at bounding box center [615, 631] width 501 height 74
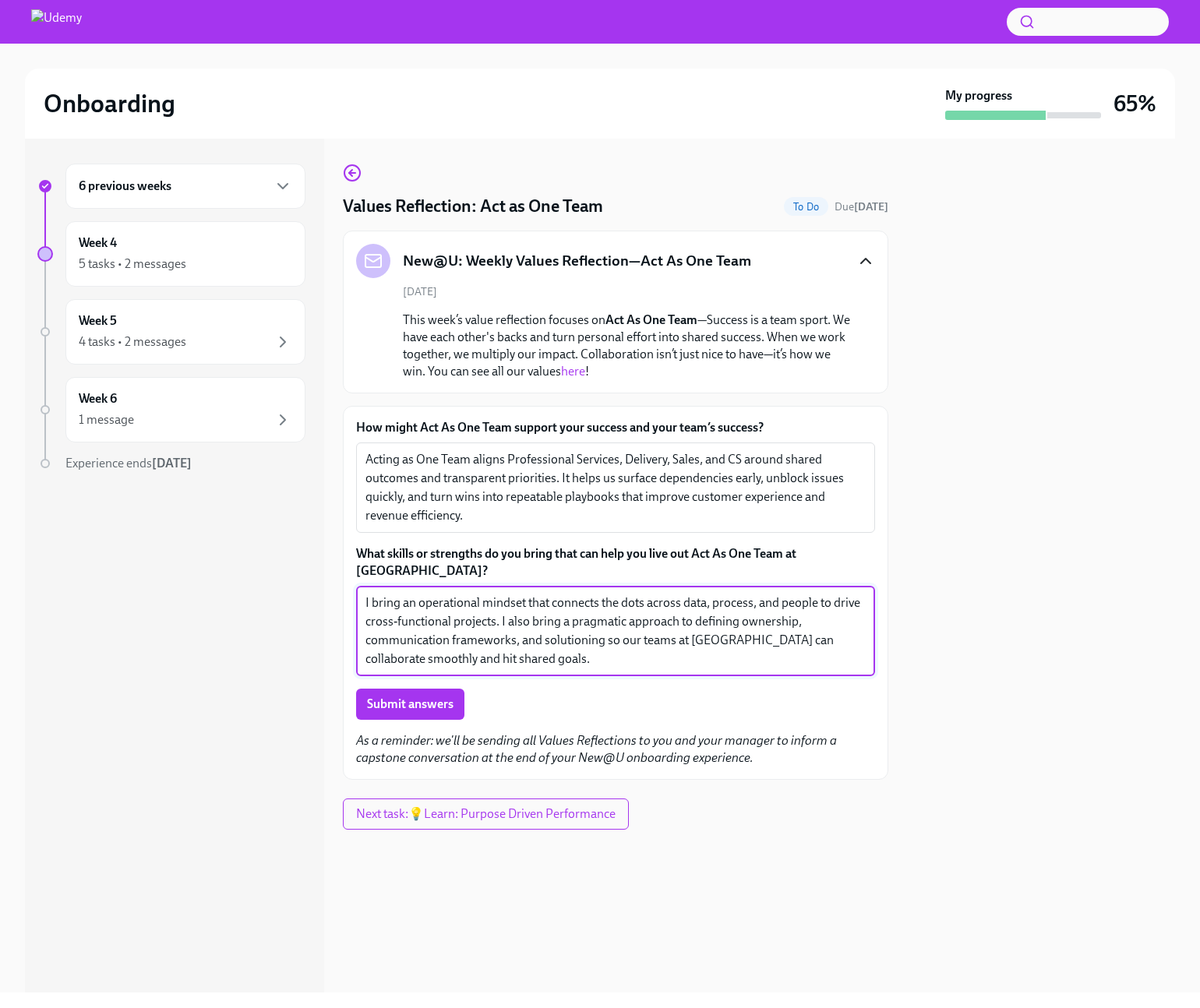
click at [568, 623] on textarea "I bring an operational mindset that connects the dots across data, process, and…" at bounding box center [615, 631] width 501 height 74
click at [491, 647] on textarea "I bring an operational mindset that connects the dots across data, process, and…" at bounding box center [615, 631] width 501 height 74
click at [827, 617] on textarea "I bring an operational mindset that connects the dots across data, process, and…" at bounding box center [615, 631] width 501 height 74
type textarea "I bring an operational mindset that connects the dots across data, process, and…"
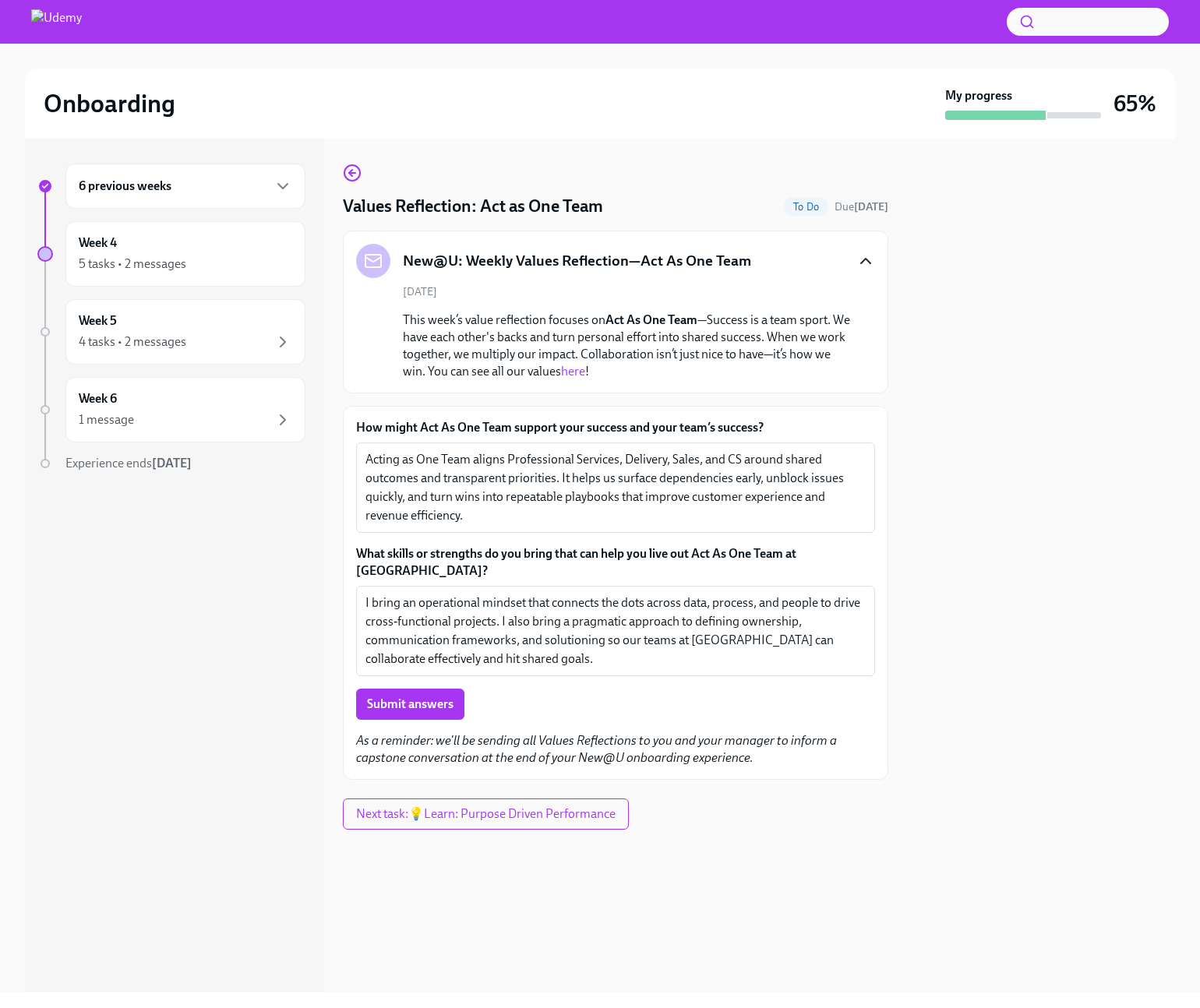
click at [506, 689] on div "Submit answers" at bounding box center [616, 705] width 520 height 31
click at [418, 697] on span "Submit answers" at bounding box center [410, 704] width 86 height 15
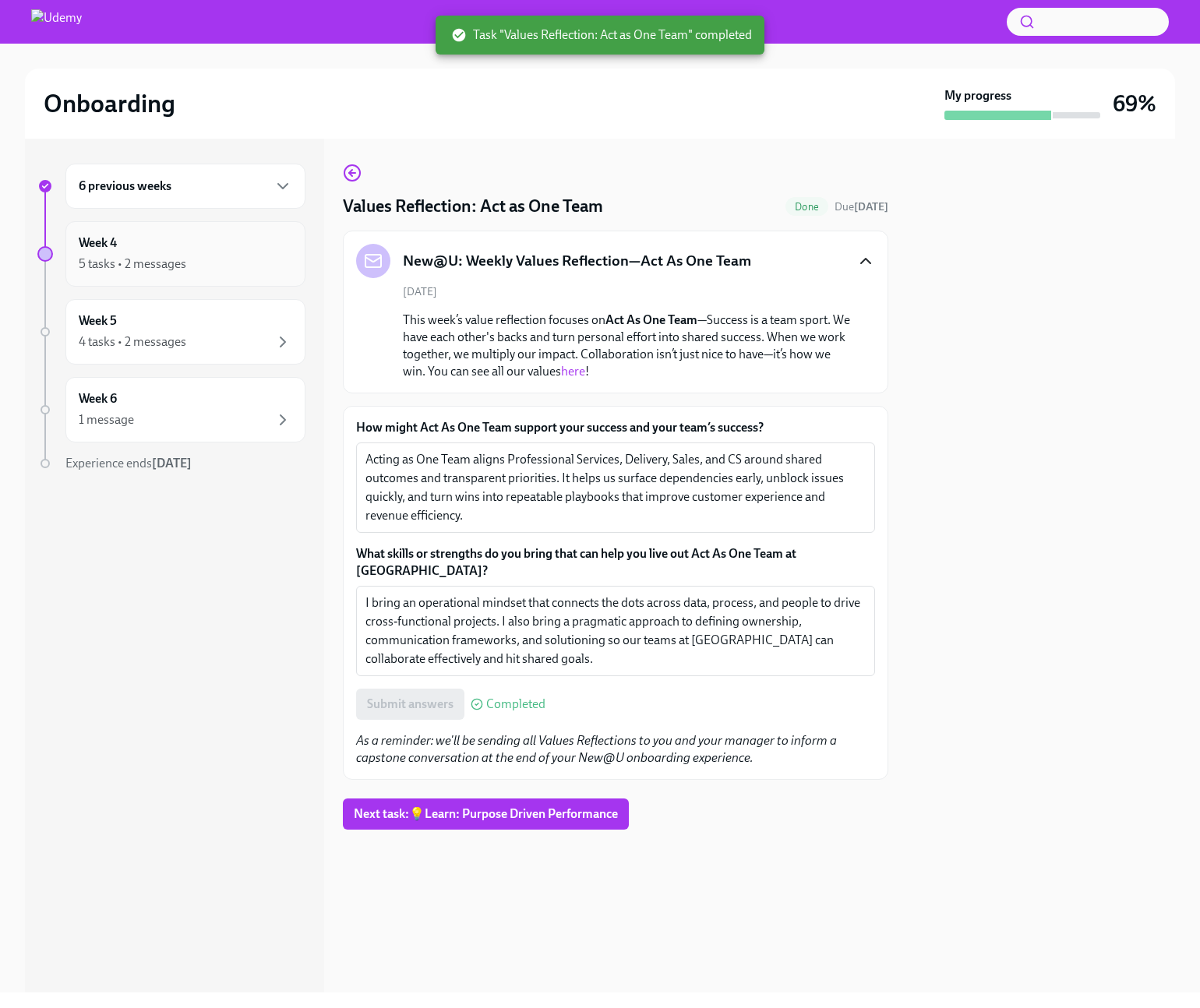
click at [165, 243] on div "Week 4 5 tasks • 2 messages" at bounding box center [185, 253] width 213 height 39
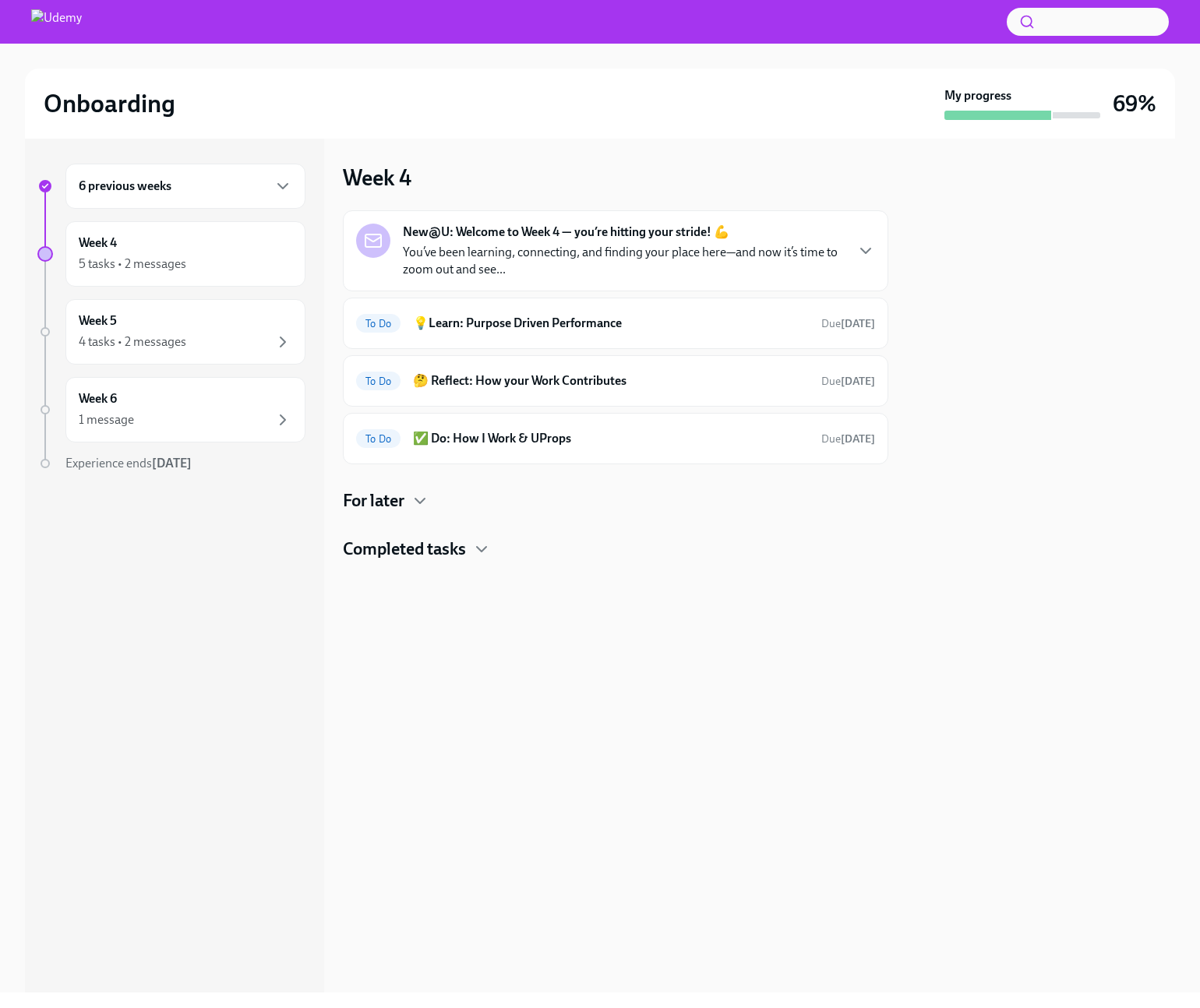
click at [165, 243] on div "Week 4 5 tasks • 2 messages" at bounding box center [185, 253] width 213 height 39
click at [610, 226] on strong "New@U: Welcome to Week 4 — you’re hitting your stride! 💪" at bounding box center [567, 232] width 327 height 17
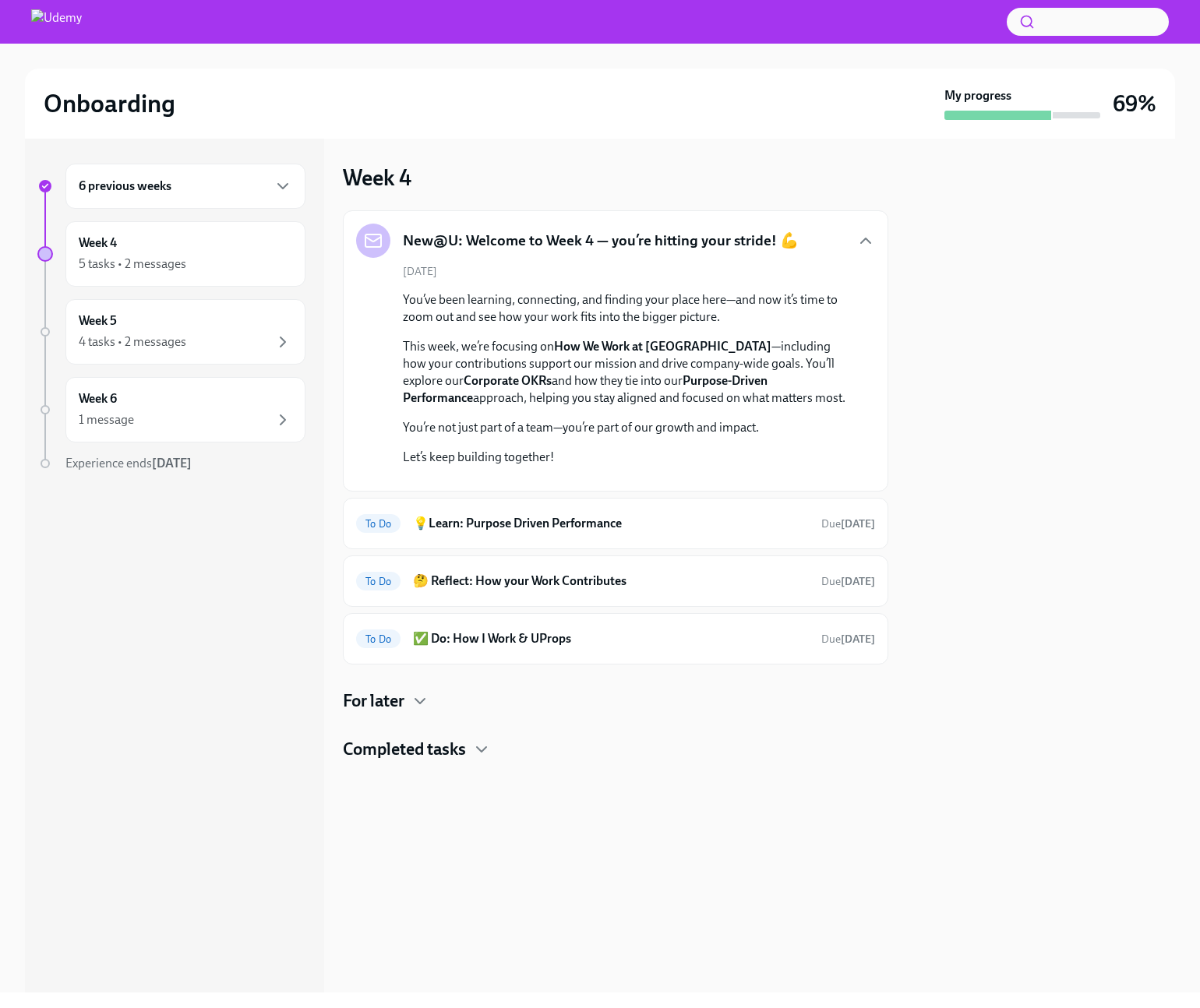
scroll to position [42, 0]
click at [545, 532] on h6 "💡Learn: Purpose Driven Performance" at bounding box center [611, 523] width 396 height 17
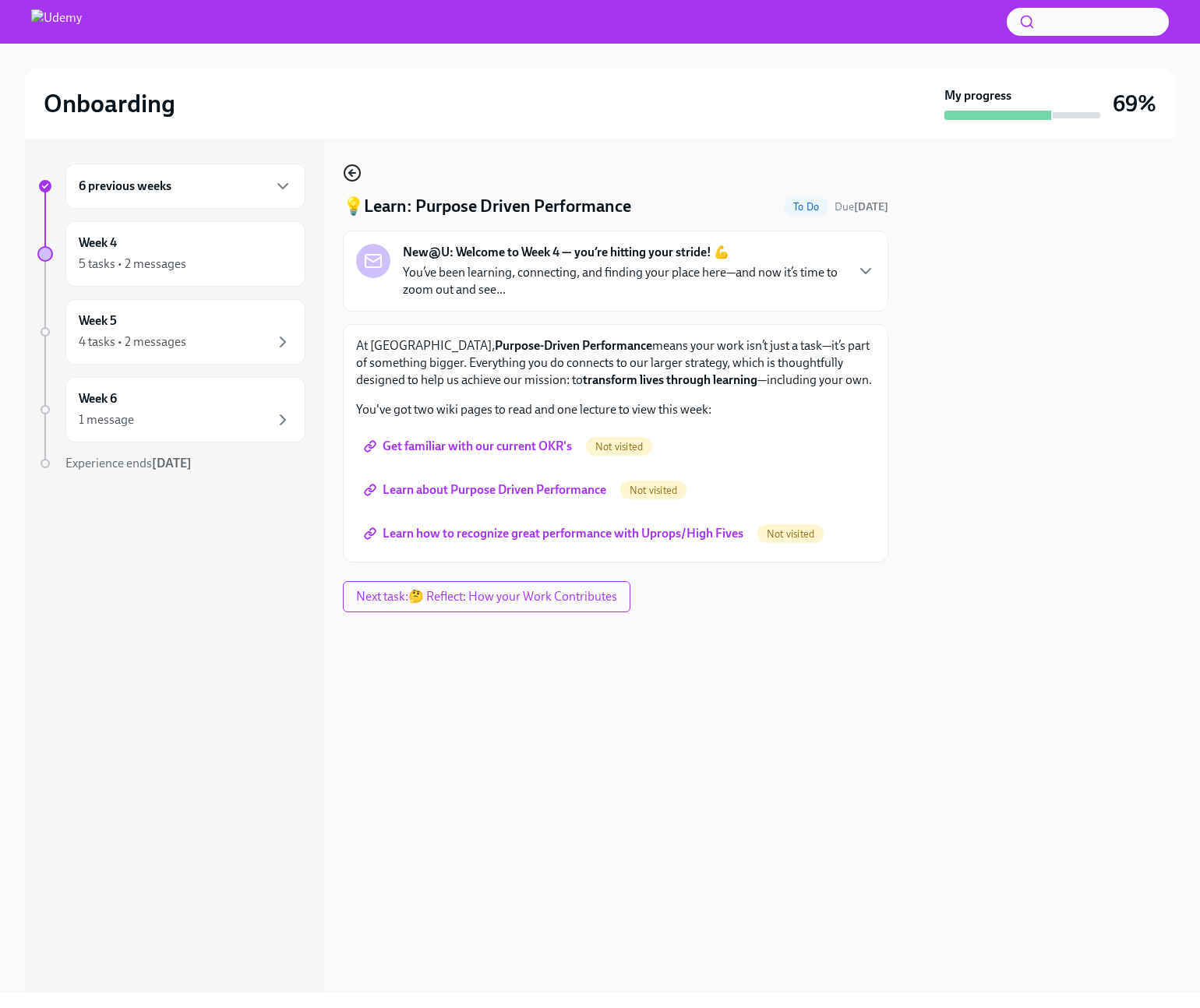
click at [352, 175] on icon "button" at bounding box center [352, 173] width 19 height 19
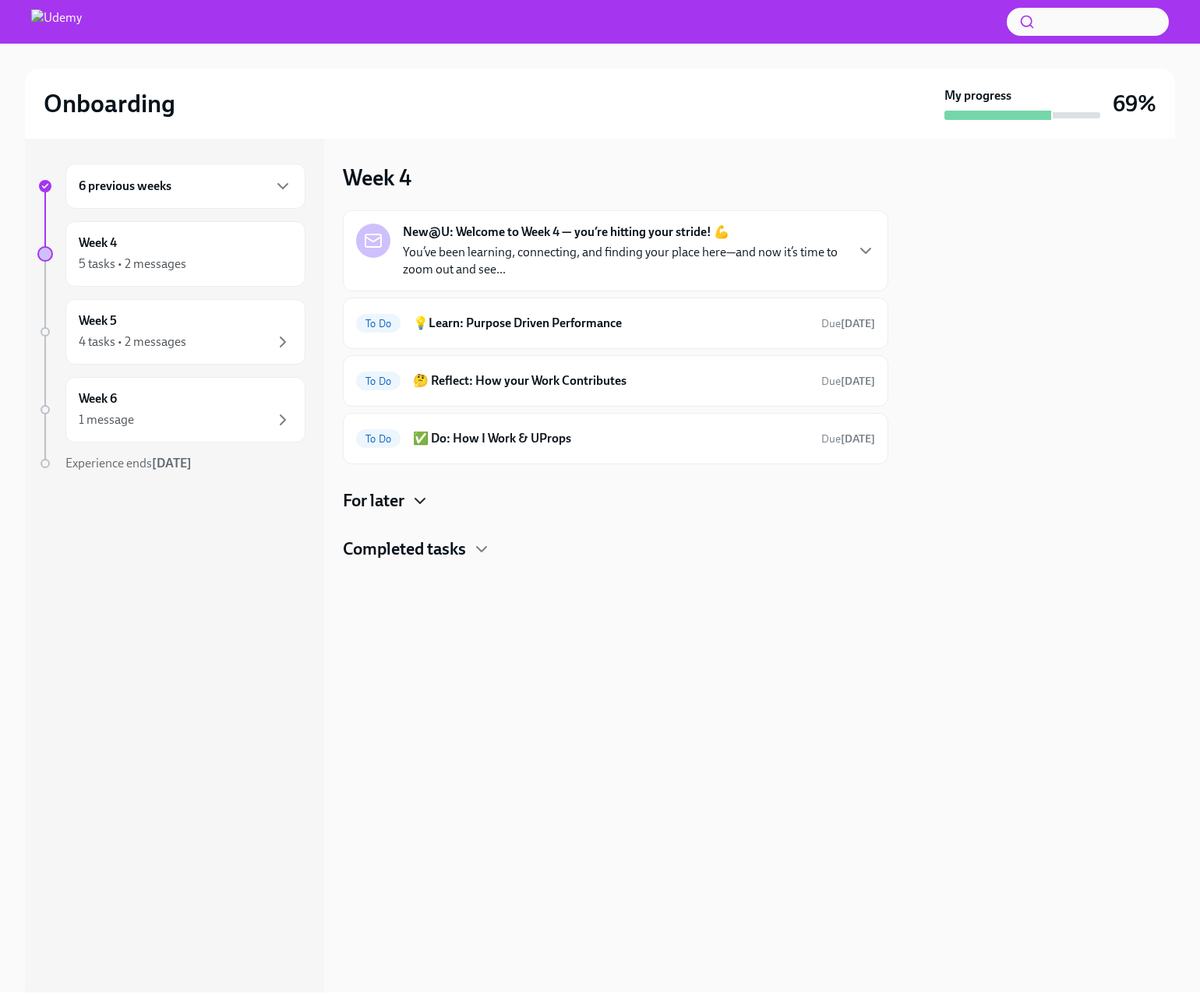
click at [415, 497] on icon "button" at bounding box center [420, 500] width 19 height 19
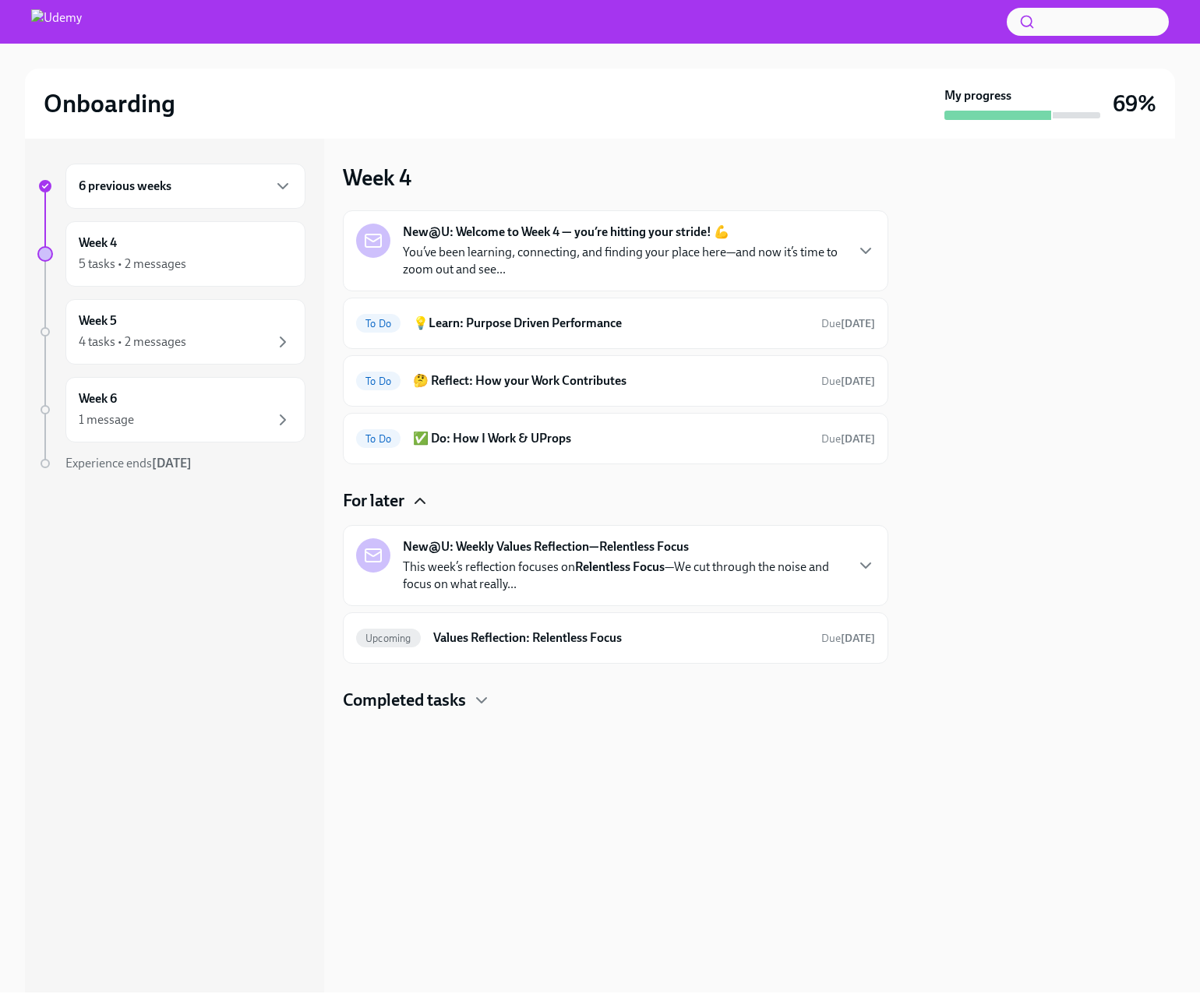
click at [421, 497] on icon "button" at bounding box center [420, 500] width 19 height 19
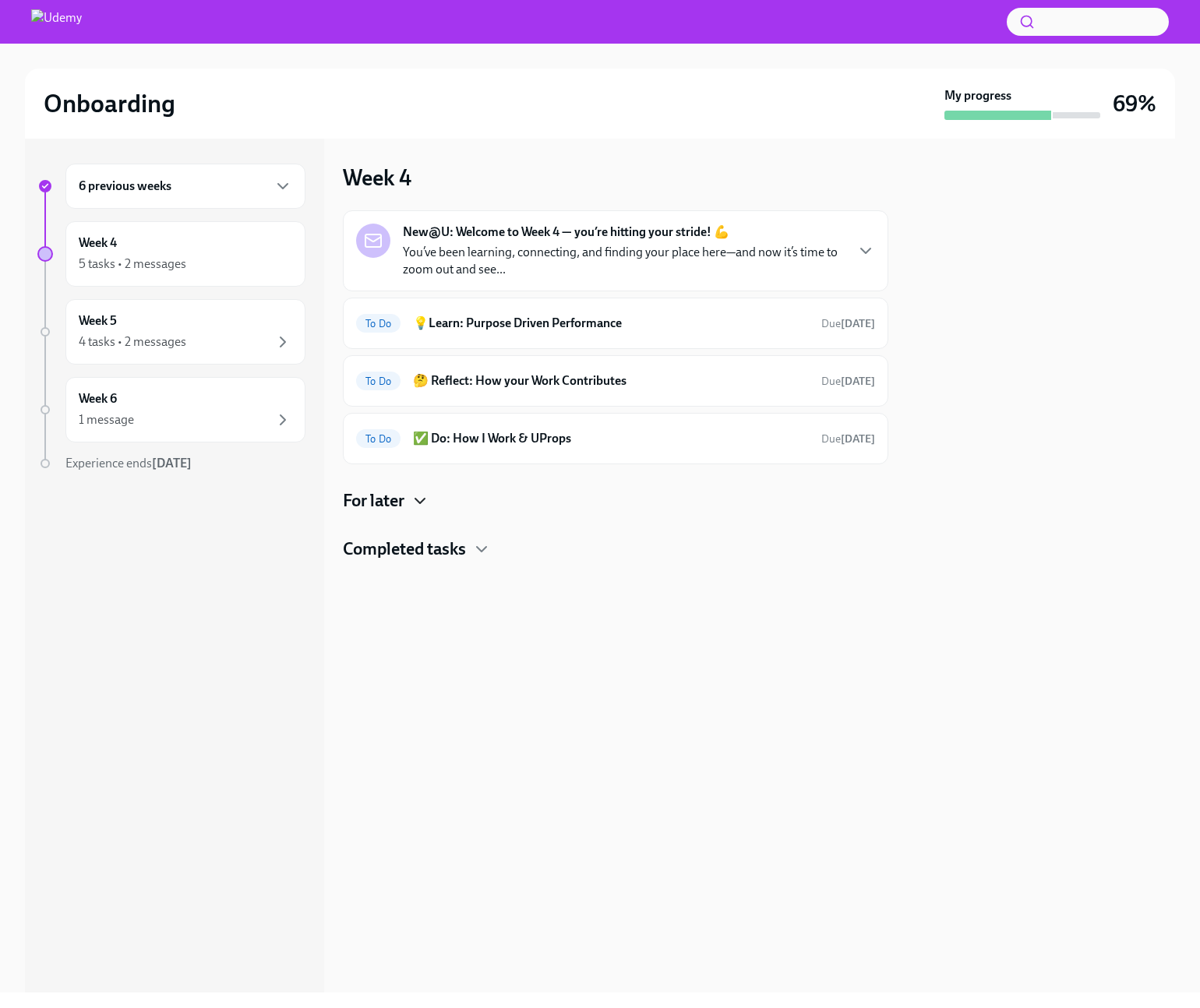
click at [620, 99] on div "Onboarding" at bounding box center [491, 104] width 895 height 31
